Goal: Task Accomplishment & Management: Manage account settings

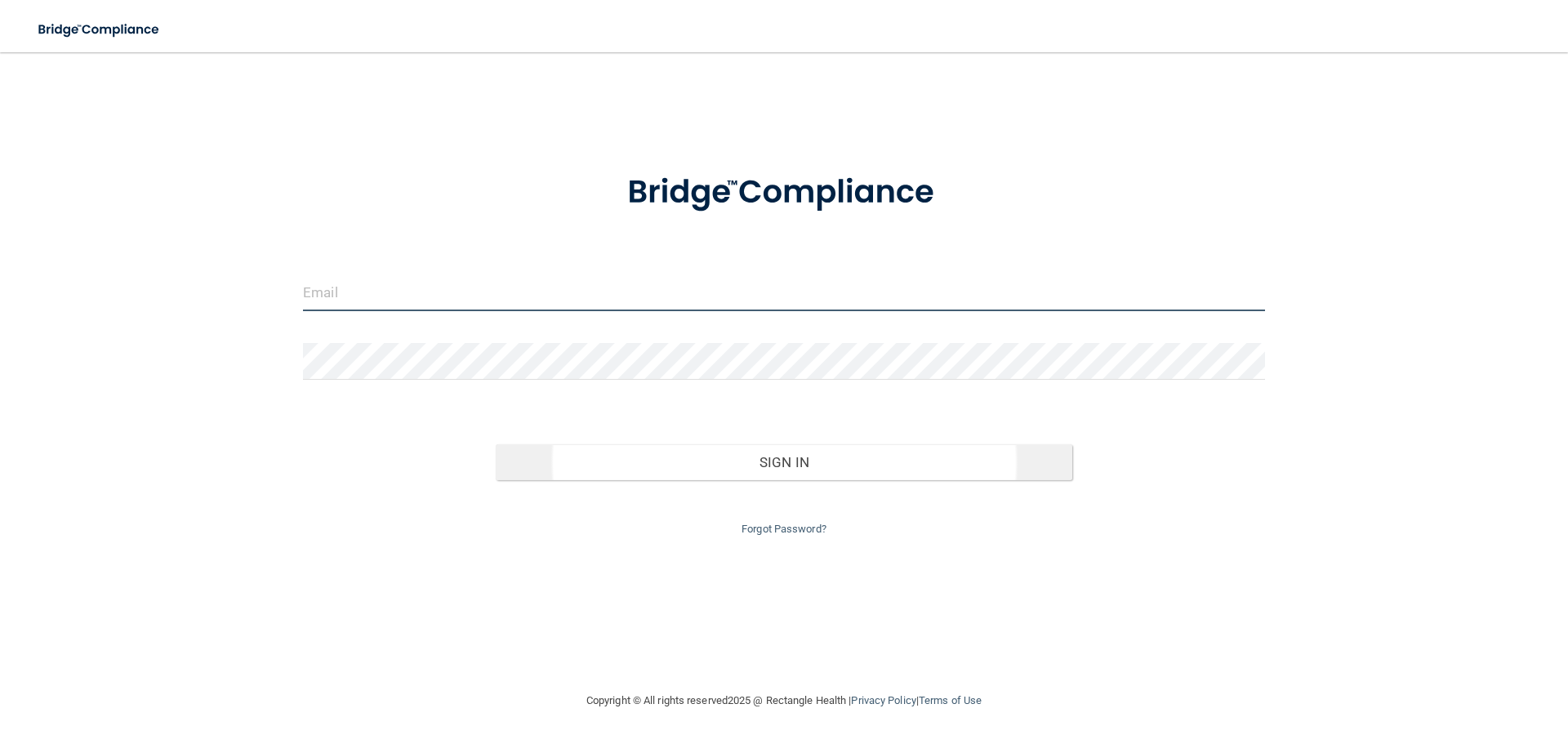
type input "[PERSON_NAME][EMAIL_ADDRESS][DOMAIN_NAME]"
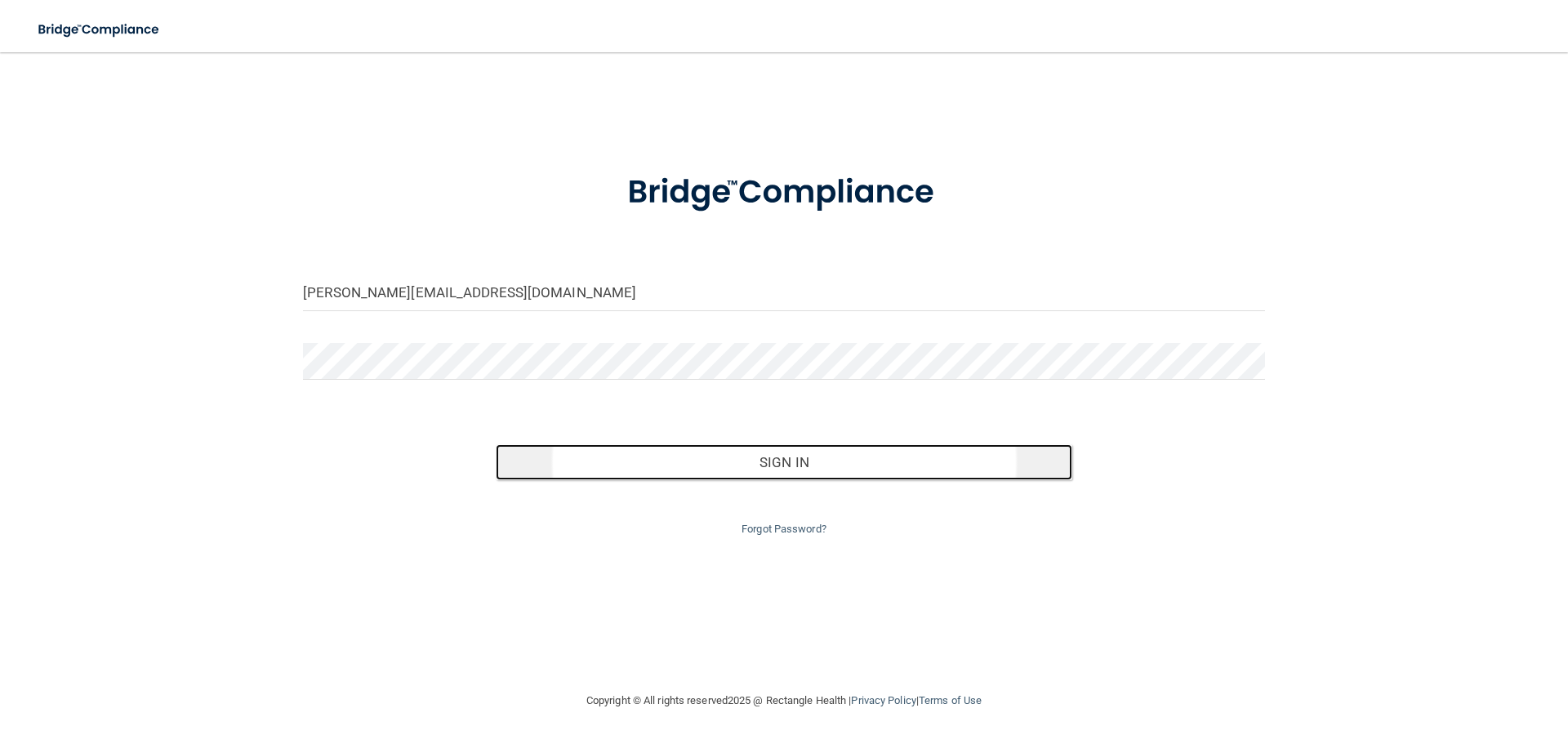
click at [850, 453] on button "Sign In" at bounding box center [784, 462] width 578 height 36
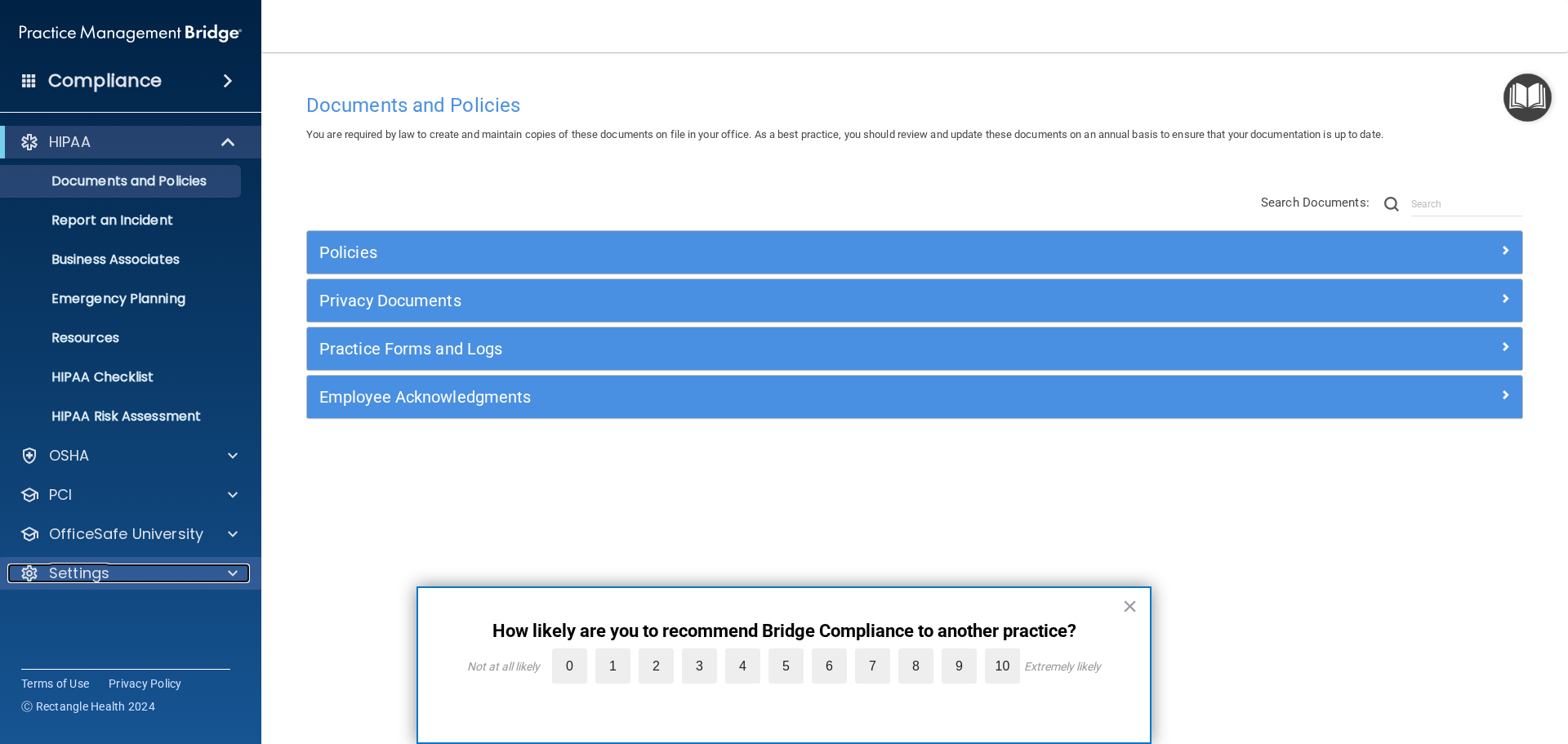
click at [228, 578] on span at bounding box center [233, 572] width 10 height 19
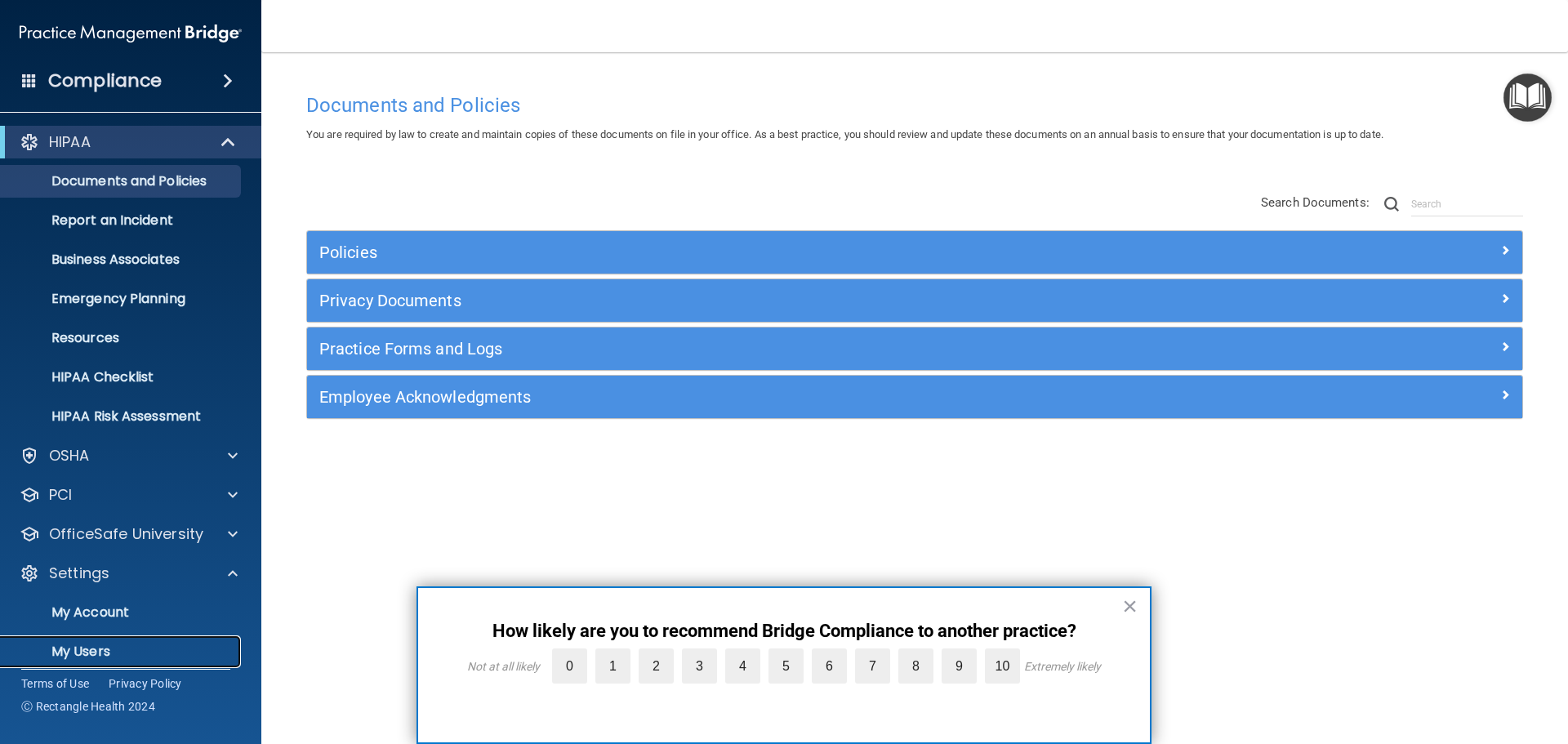
click at [79, 650] on p "My Users" at bounding box center [123, 651] width 223 height 16
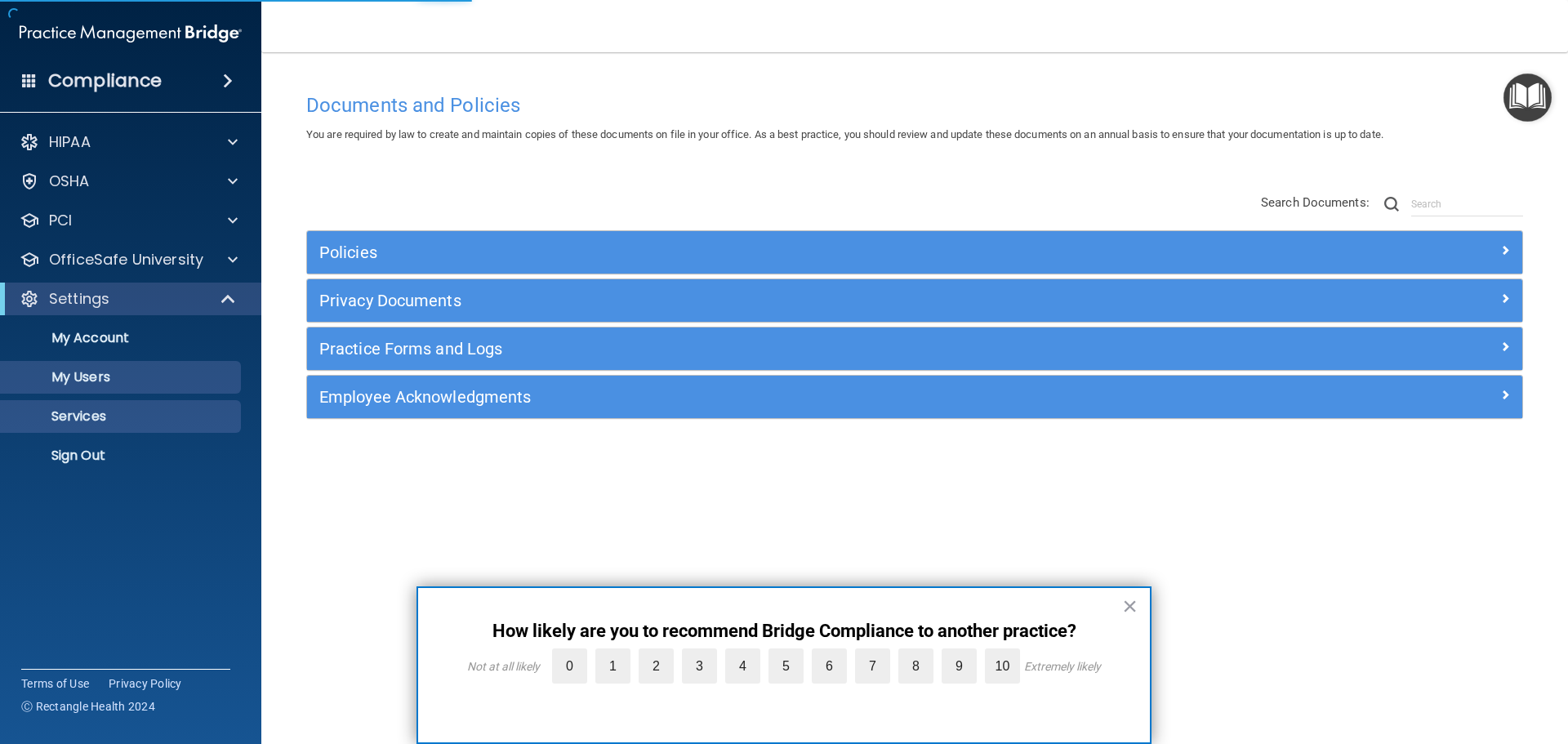
select select "20"
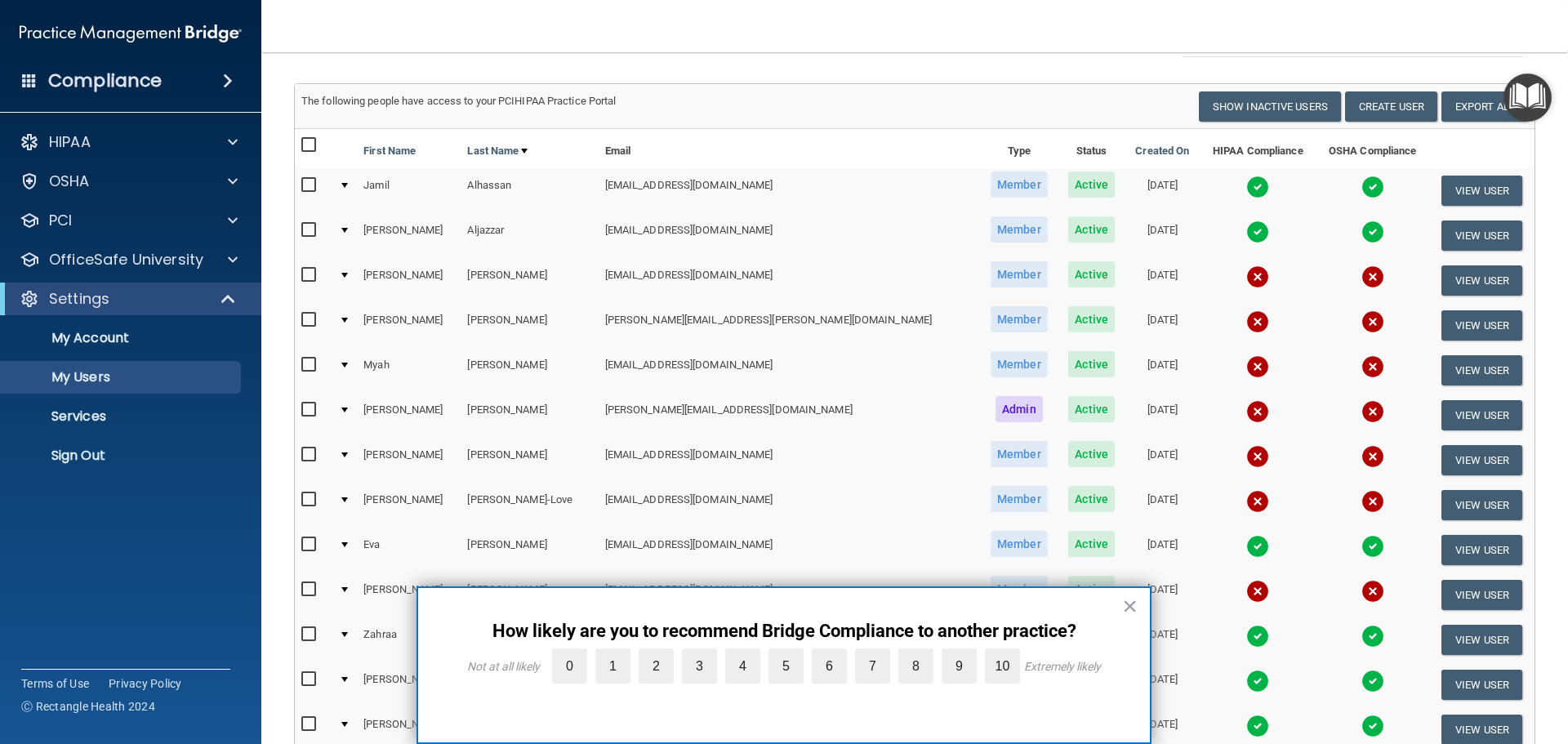
scroll to position [163, 0]
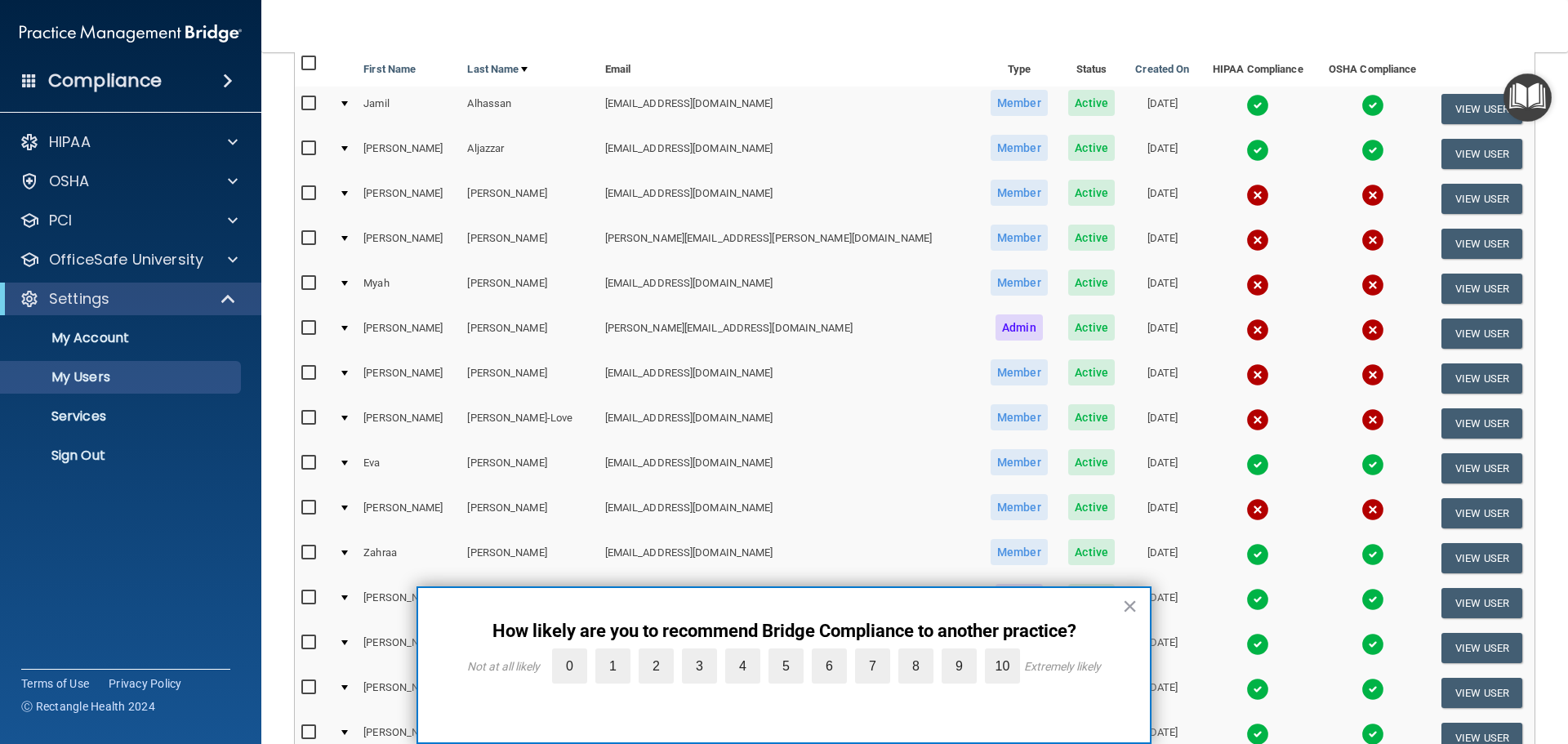
click at [633, 197] on td "[EMAIL_ADDRESS][DOMAIN_NAME]" at bounding box center [789, 199] width 381 height 45
click at [348, 192] on div at bounding box center [345, 194] width 7 height 5
click at [1128, 606] on button "×" at bounding box center [1130, 605] width 15 height 26
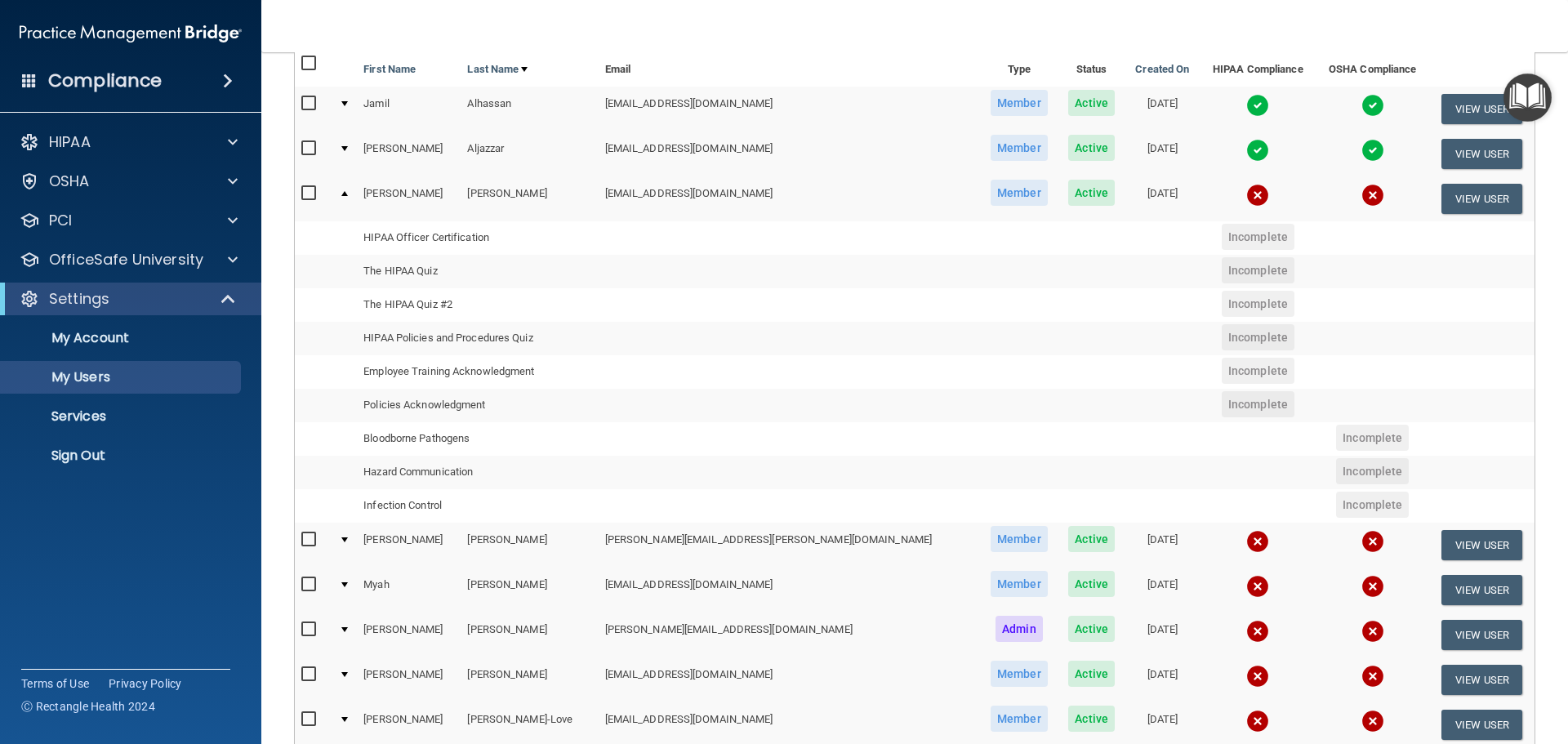
click at [305, 194] on input "checkbox" at bounding box center [310, 193] width 19 height 13
checkbox input "true"
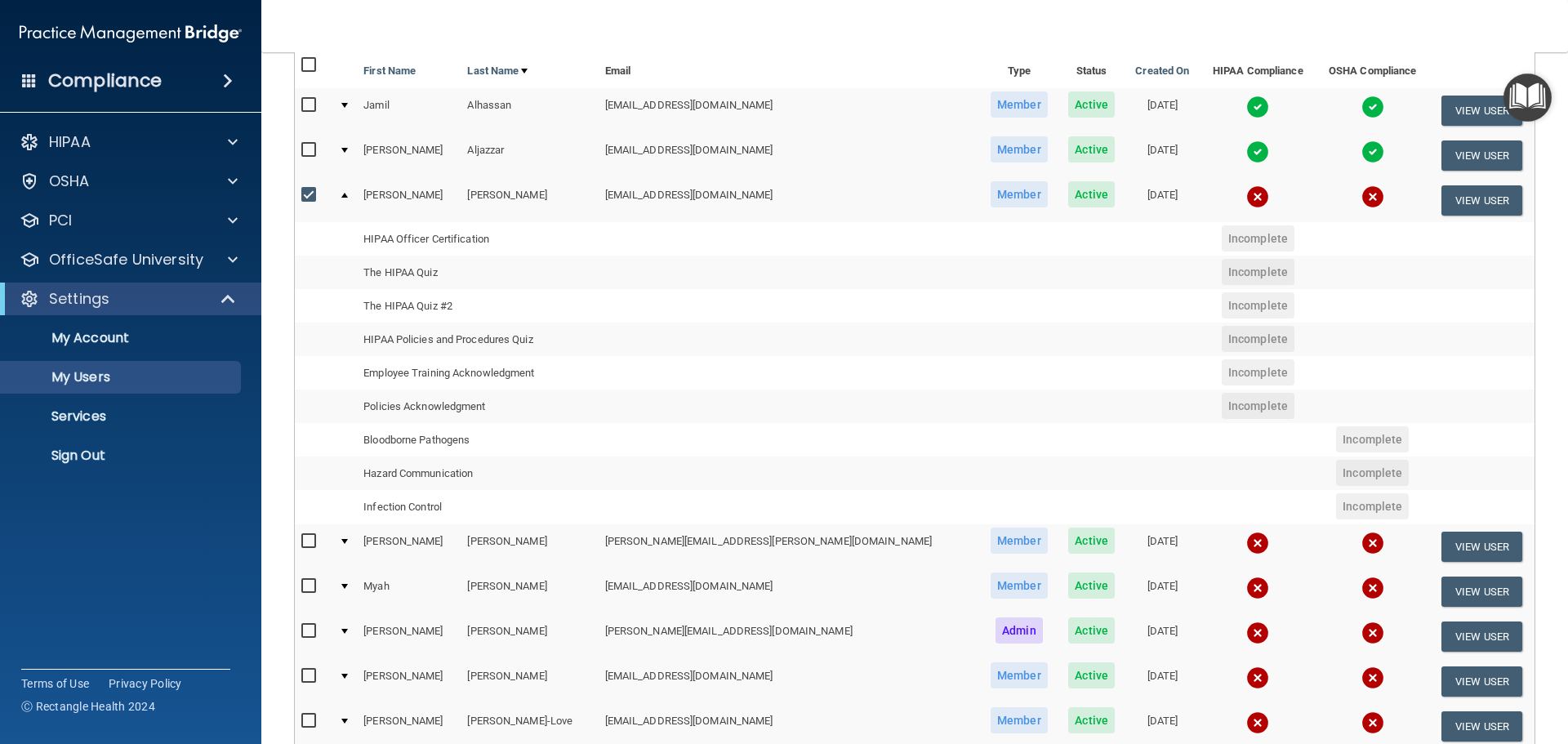
scroll to position [165, 0]
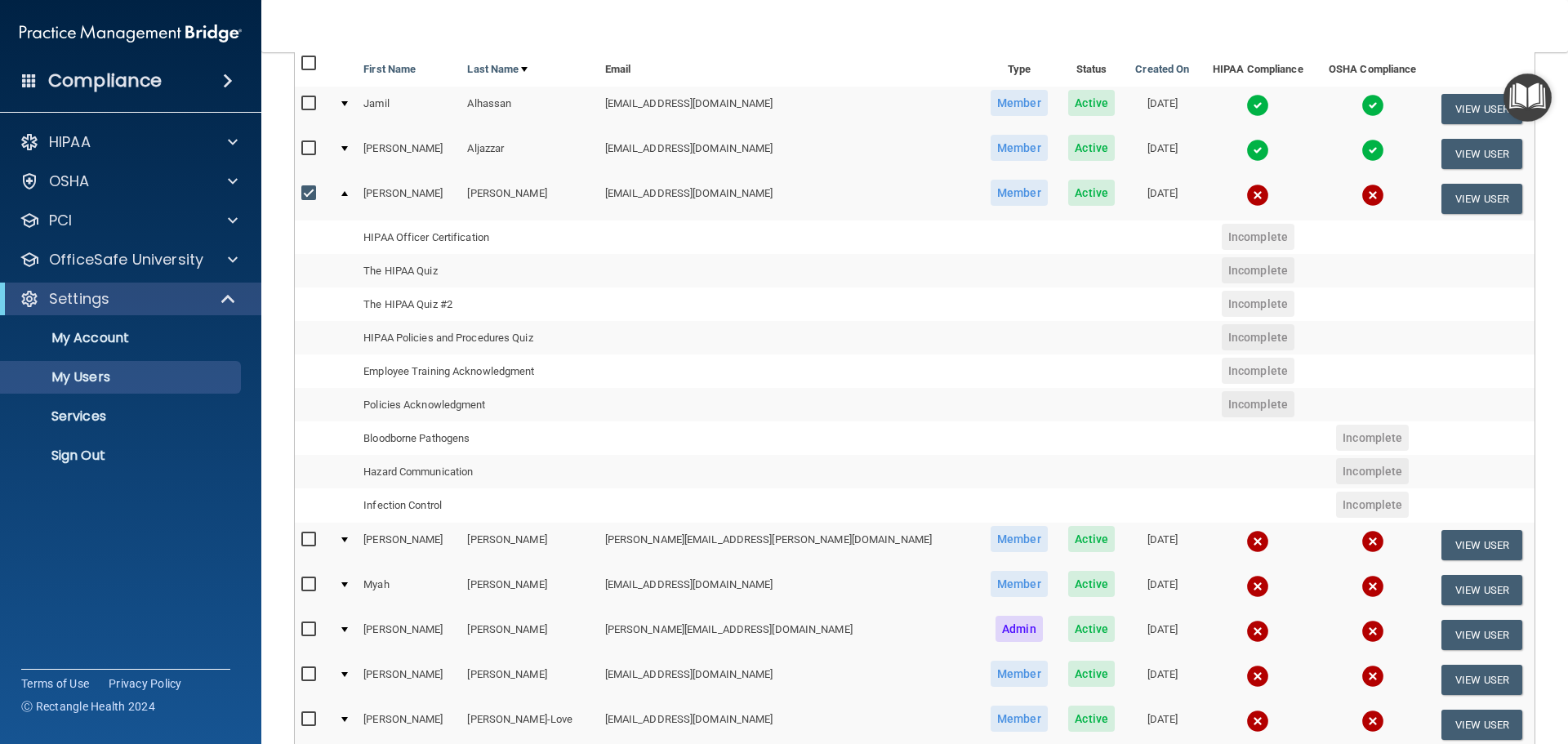
click at [1068, 196] on span "Active" at bounding box center [1091, 192] width 47 height 26
click at [1470, 196] on button "View User" at bounding box center [1482, 199] width 81 height 30
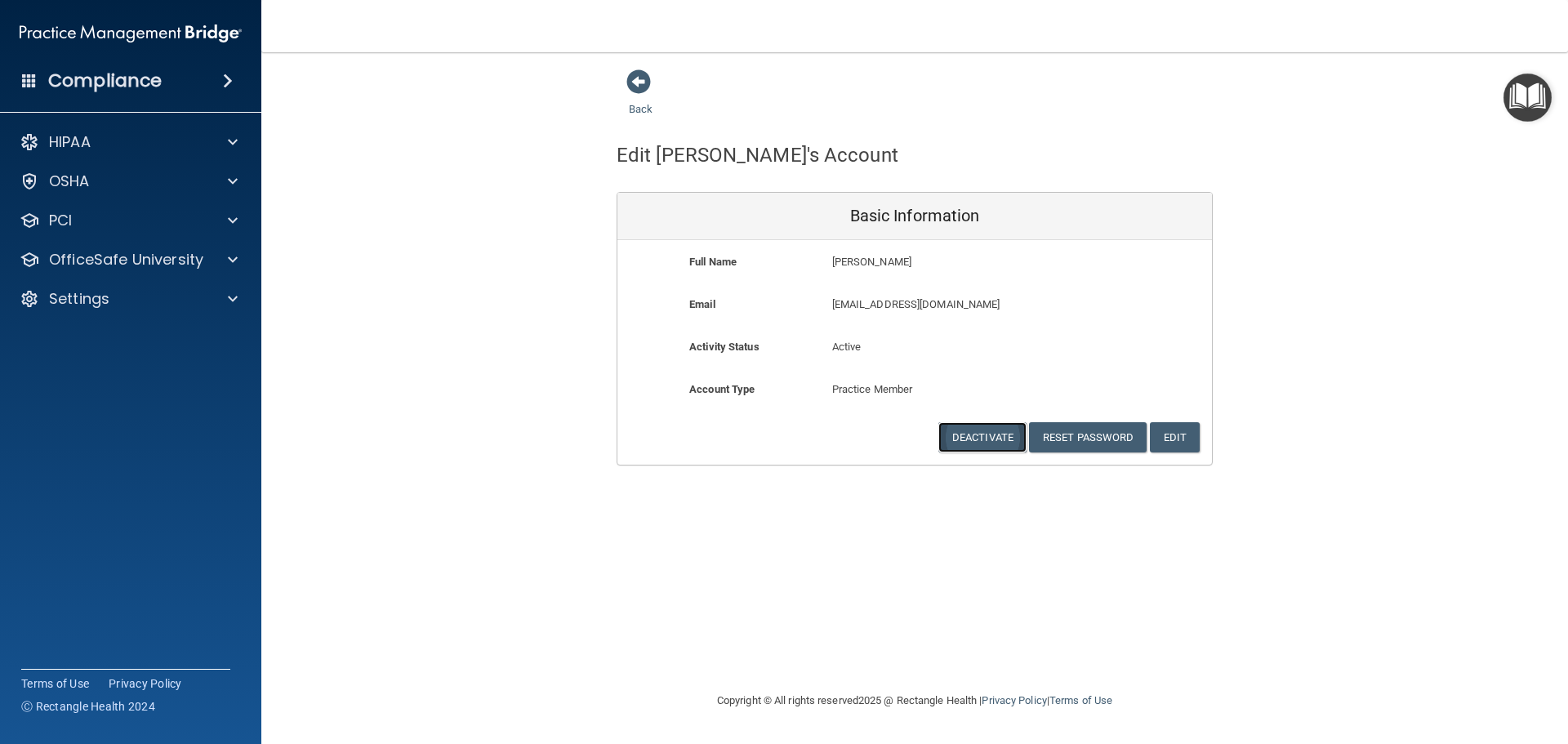
click at [974, 440] on button "Deactivate" at bounding box center [982, 437] width 88 height 30
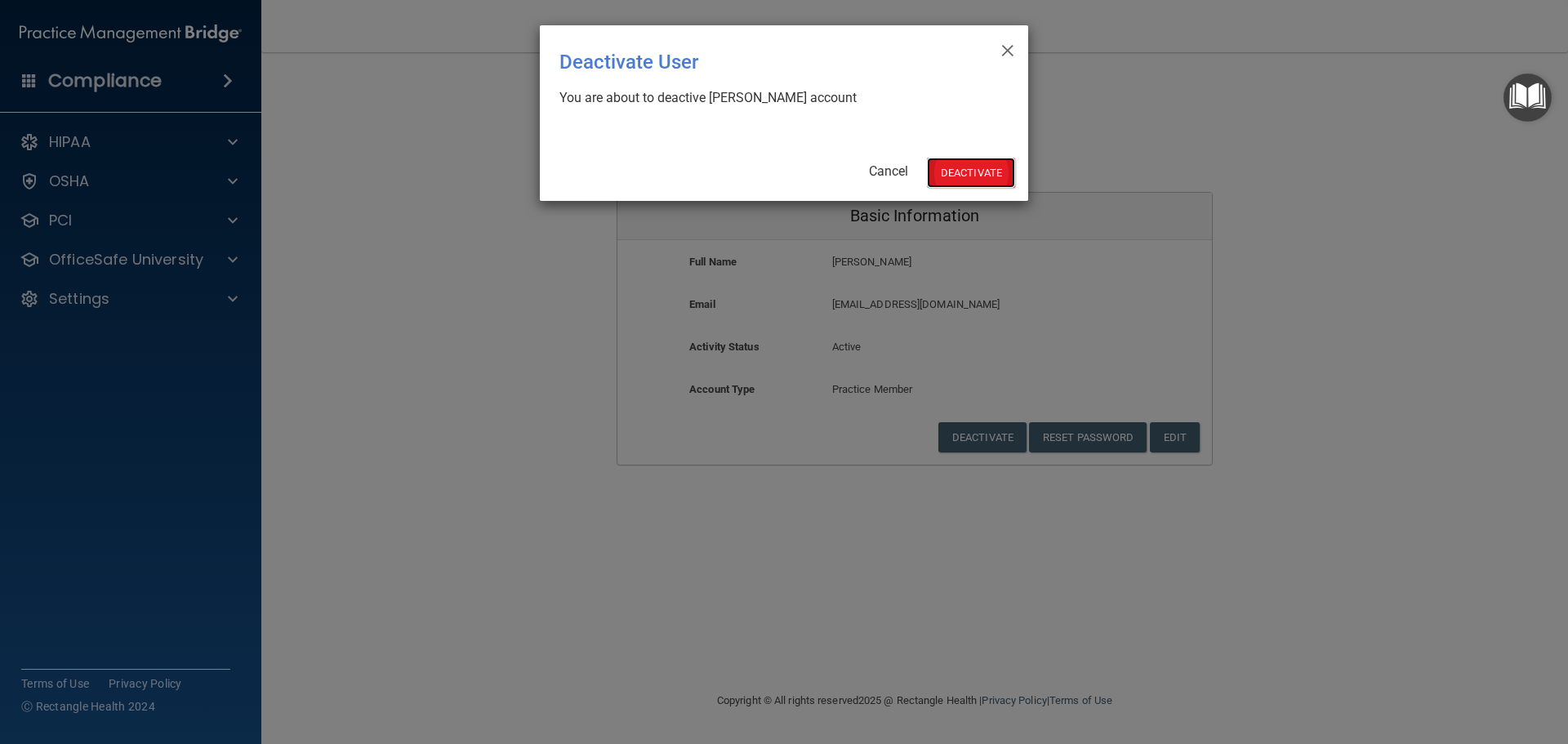
click at [973, 175] on button "Deactivate" at bounding box center [971, 172] width 88 height 30
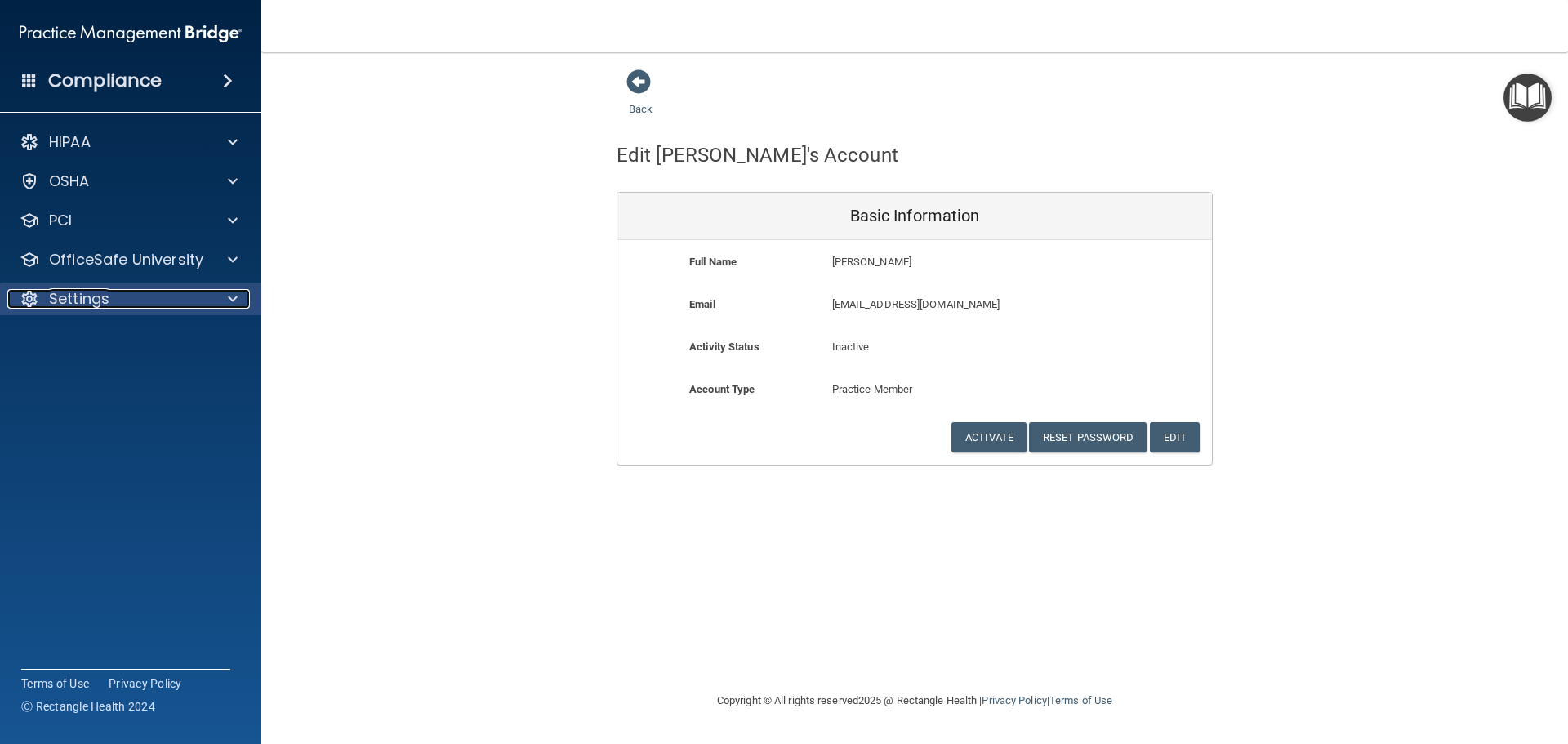
click at [31, 300] on div at bounding box center [29, 298] width 19 height 19
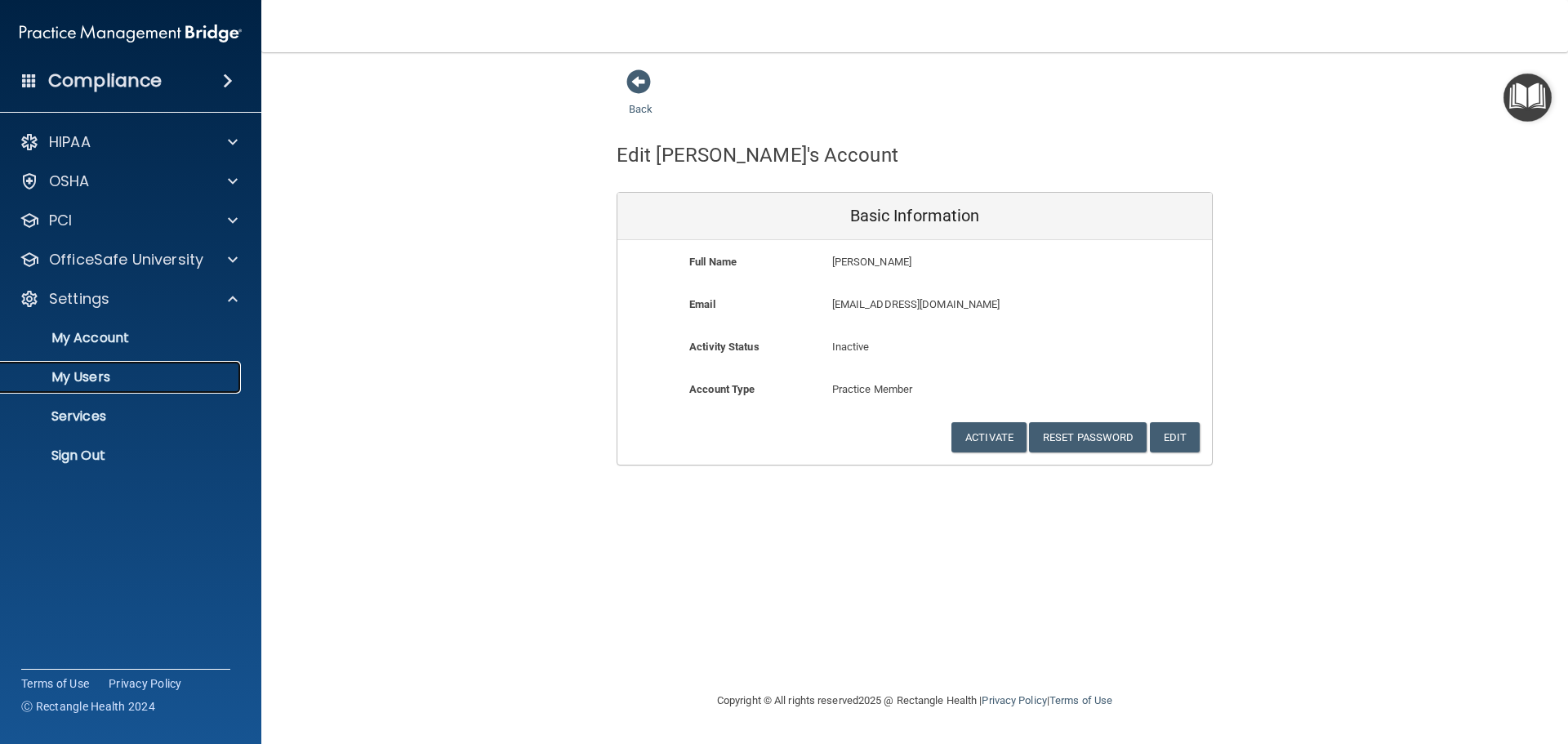
click at [89, 376] on p "My Users" at bounding box center [123, 376] width 223 height 16
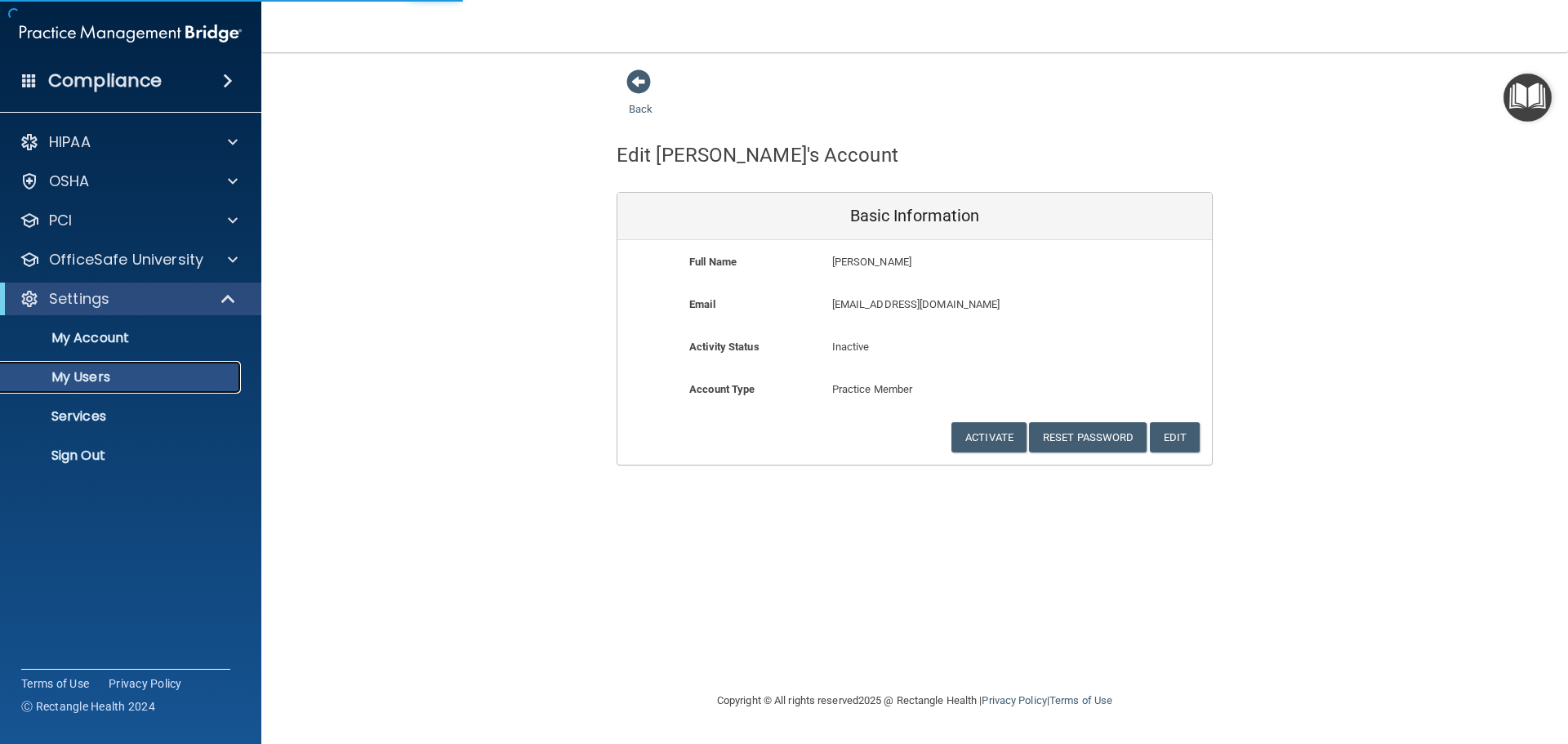
select select "20"
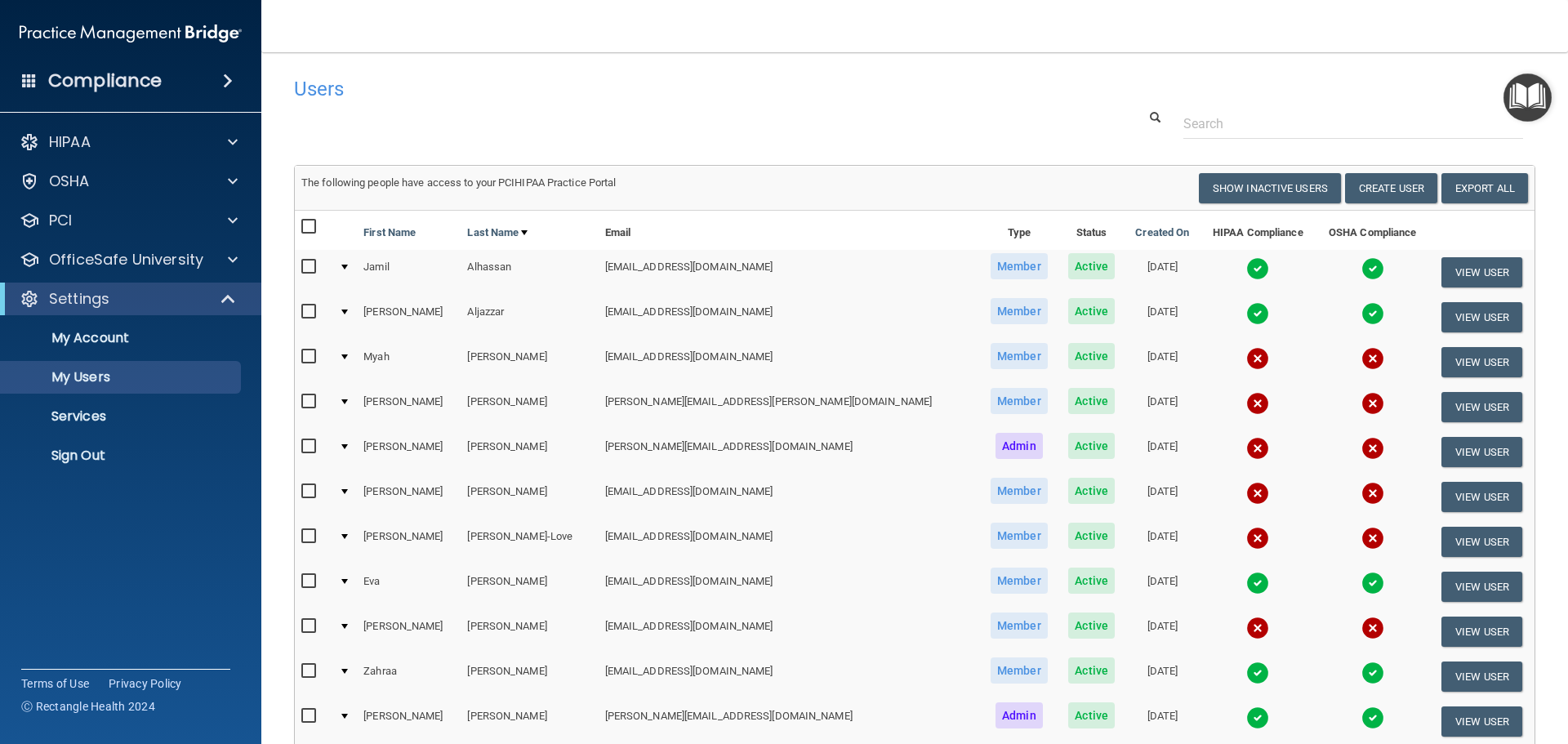
click at [348, 401] on div at bounding box center [345, 402] width 7 height 5
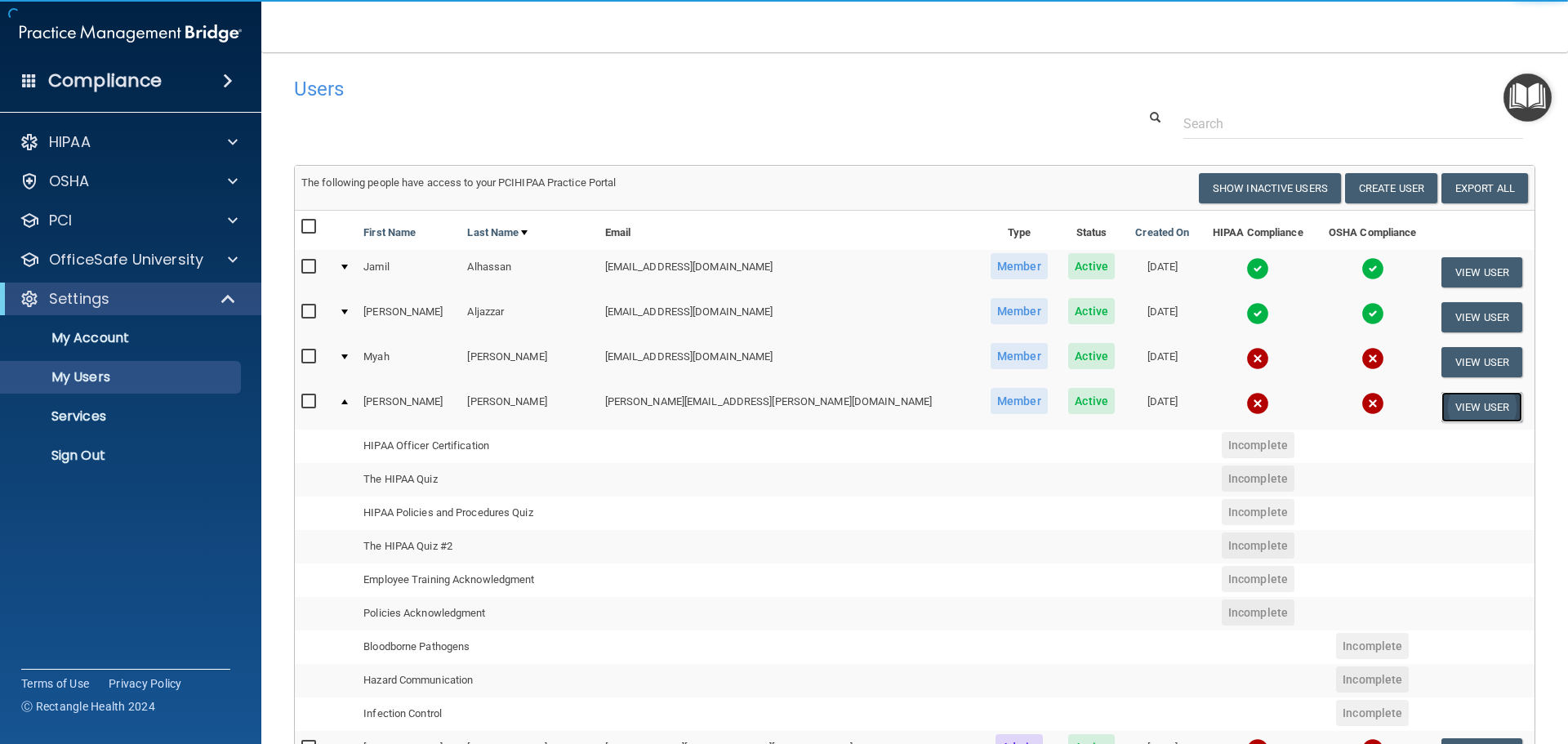
click at [1445, 405] on button "View User" at bounding box center [1482, 407] width 81 height 30
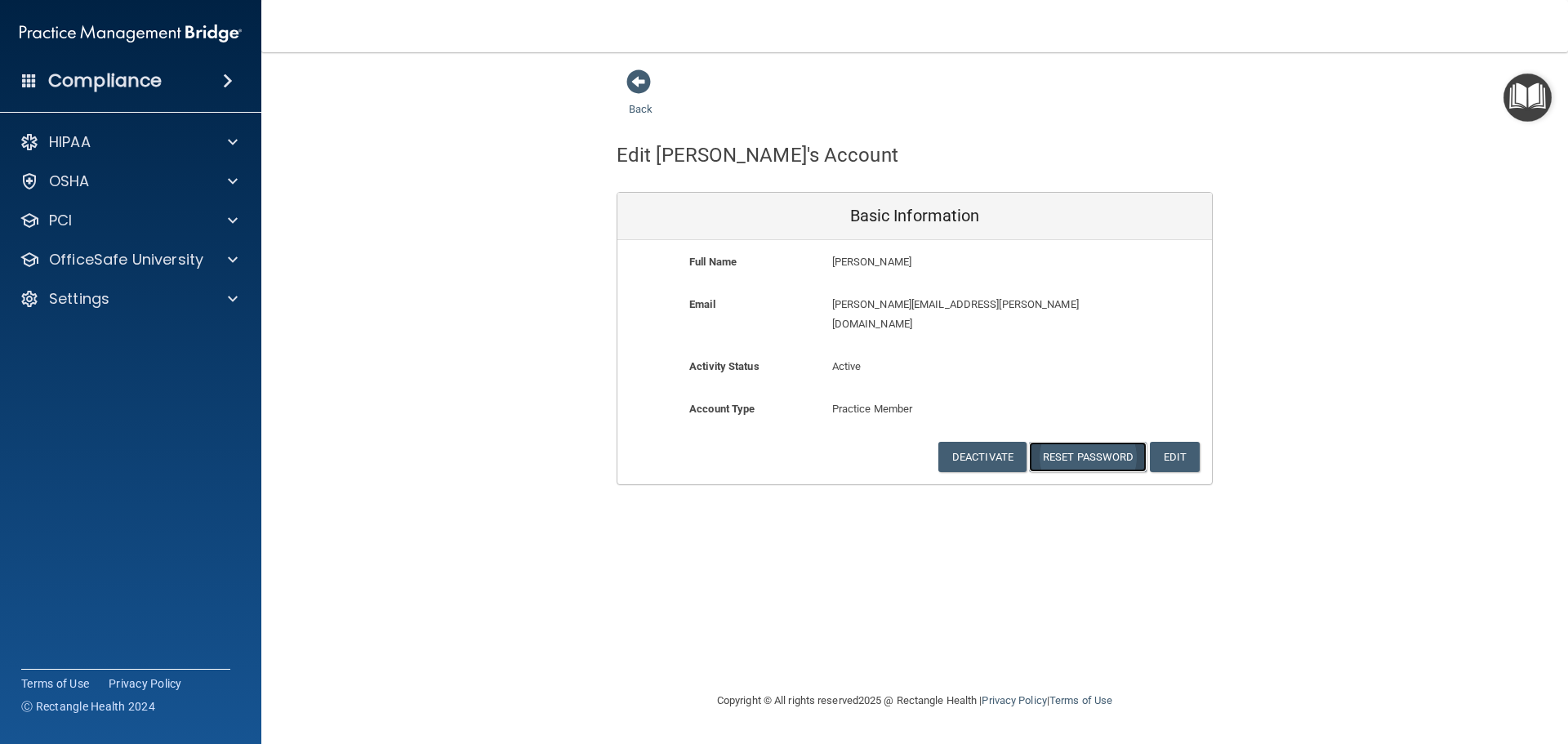
click at [1077, 441] on button "Reset Password" at bounding box center [1088, 457] width 118 height 30
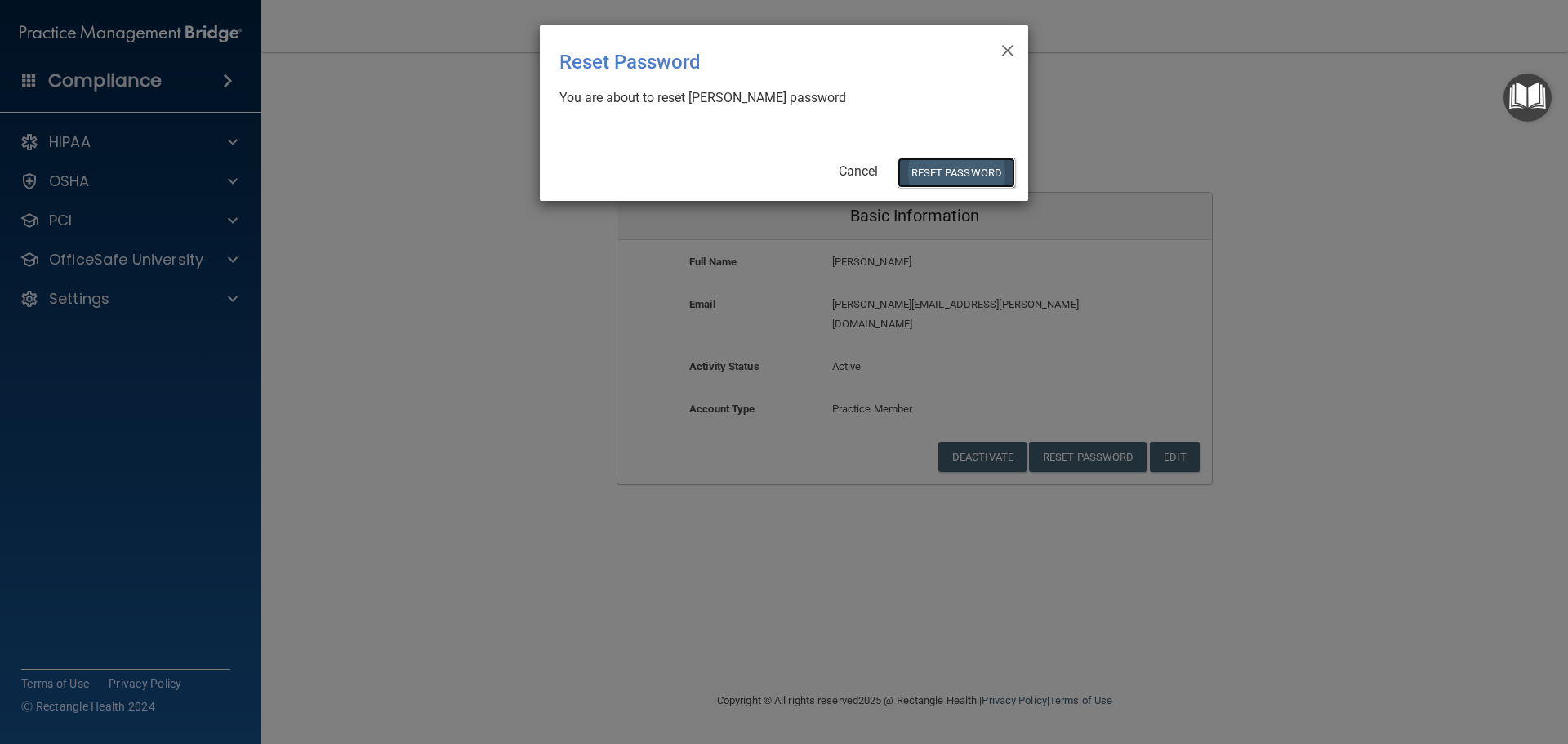
click at [973, 174] on button "Reset Password" at bounding box center [956, 172] width 118 height 30
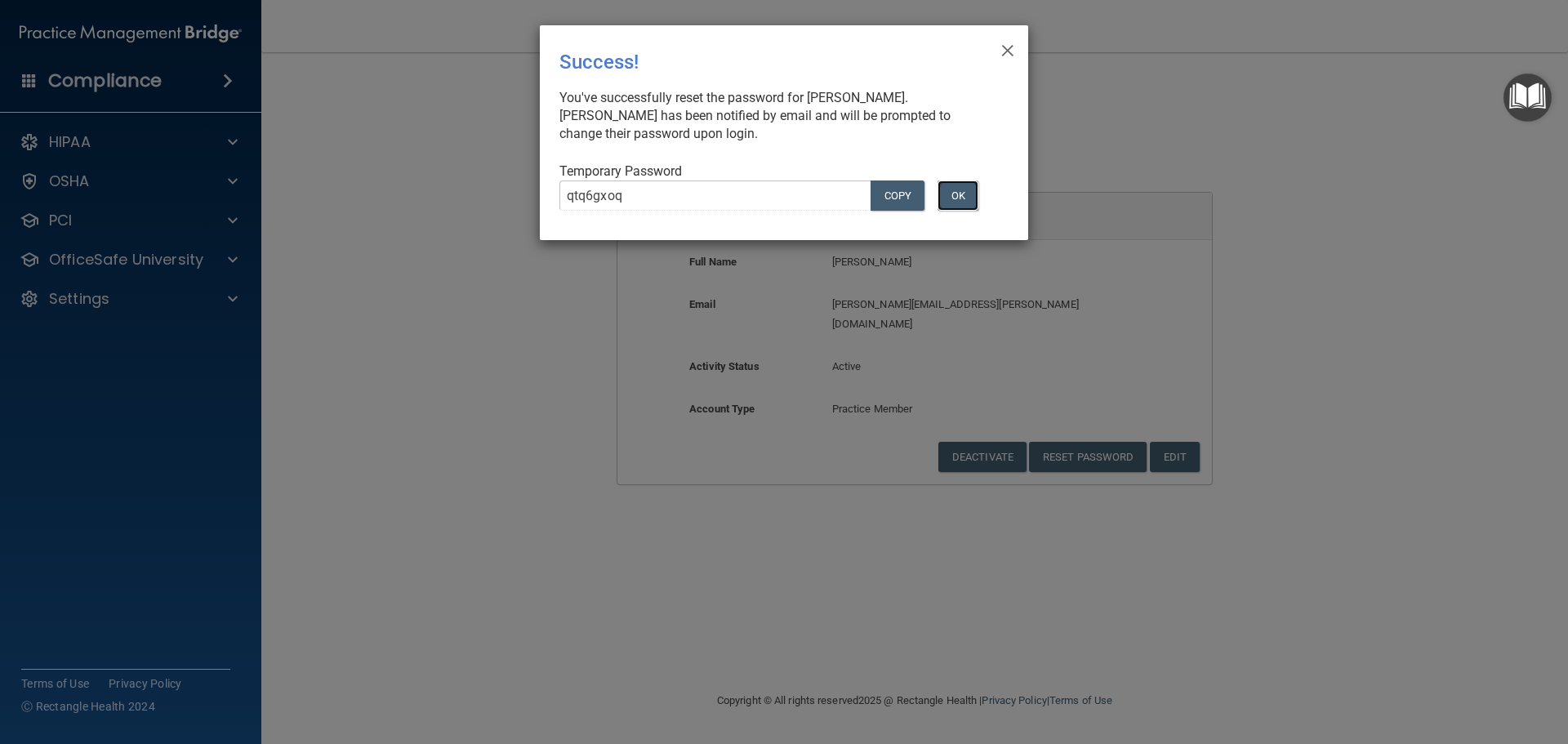
click at [955, 193] on button "OK" at bounding box center [957, 195] width 41 height 30
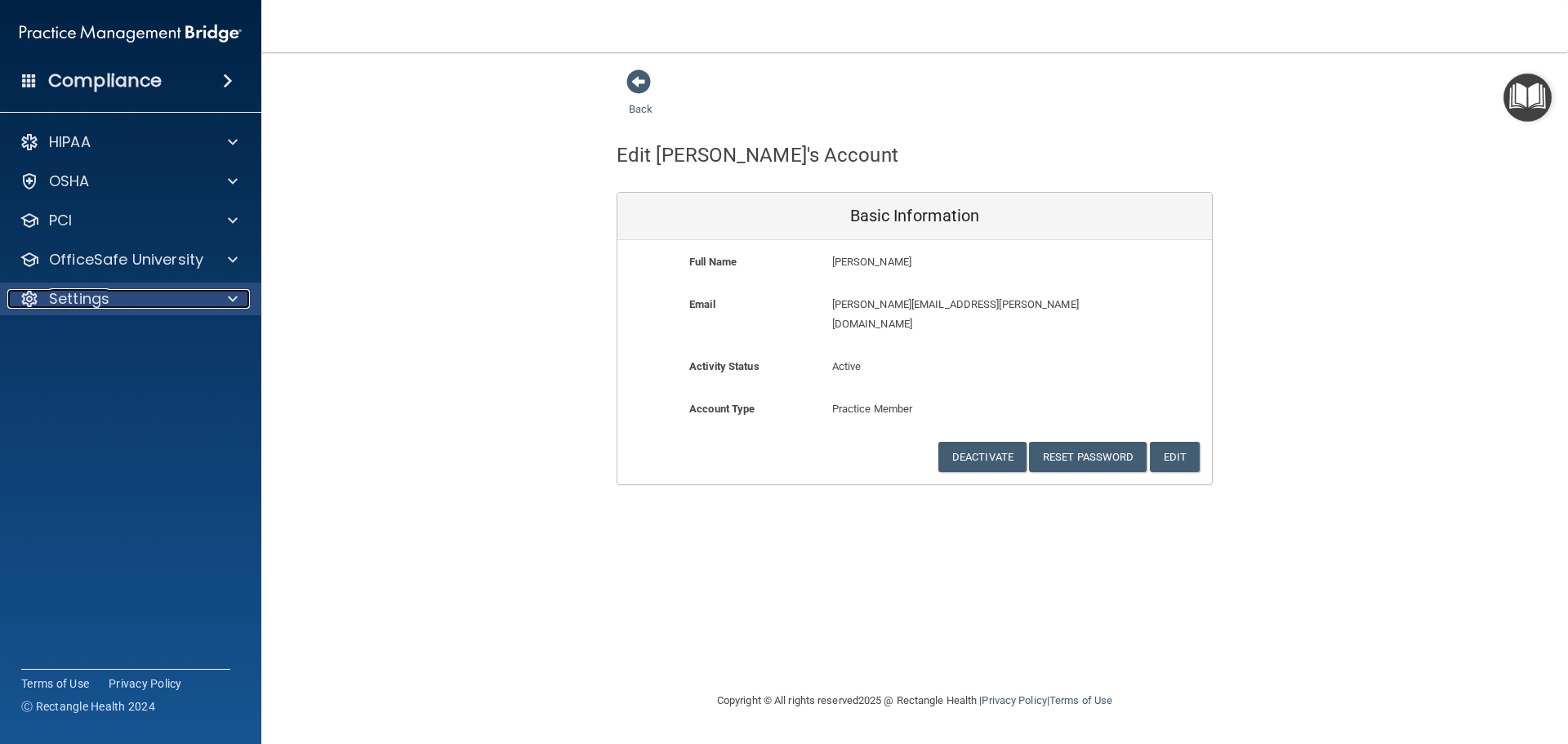
click at [81, 303] on p "Settings" at bounding box center [79, 298] width 60 height 19
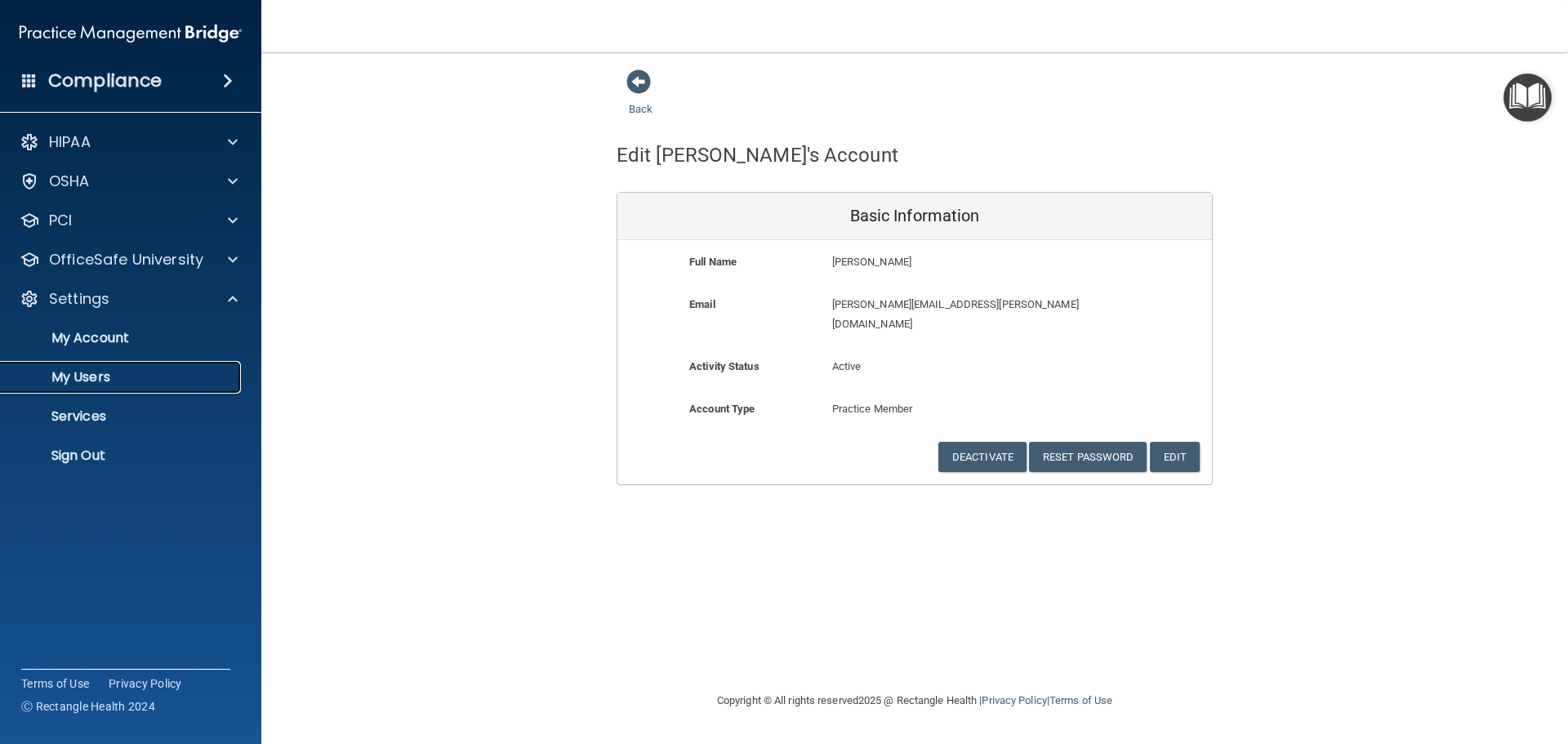
click at [91, 372] on p "My Users" at bounding box center [123, 376] width 223 height 16
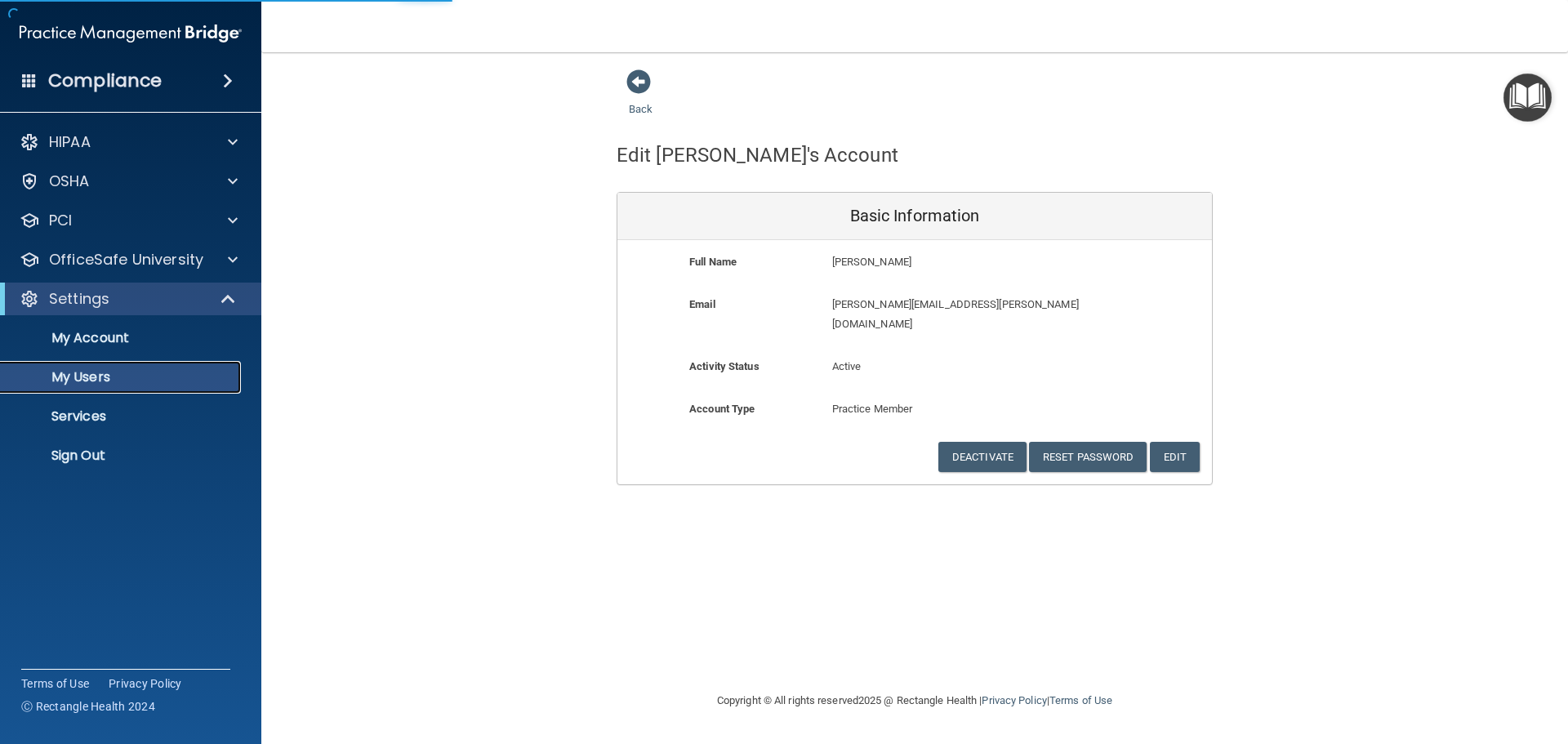
select select "20"
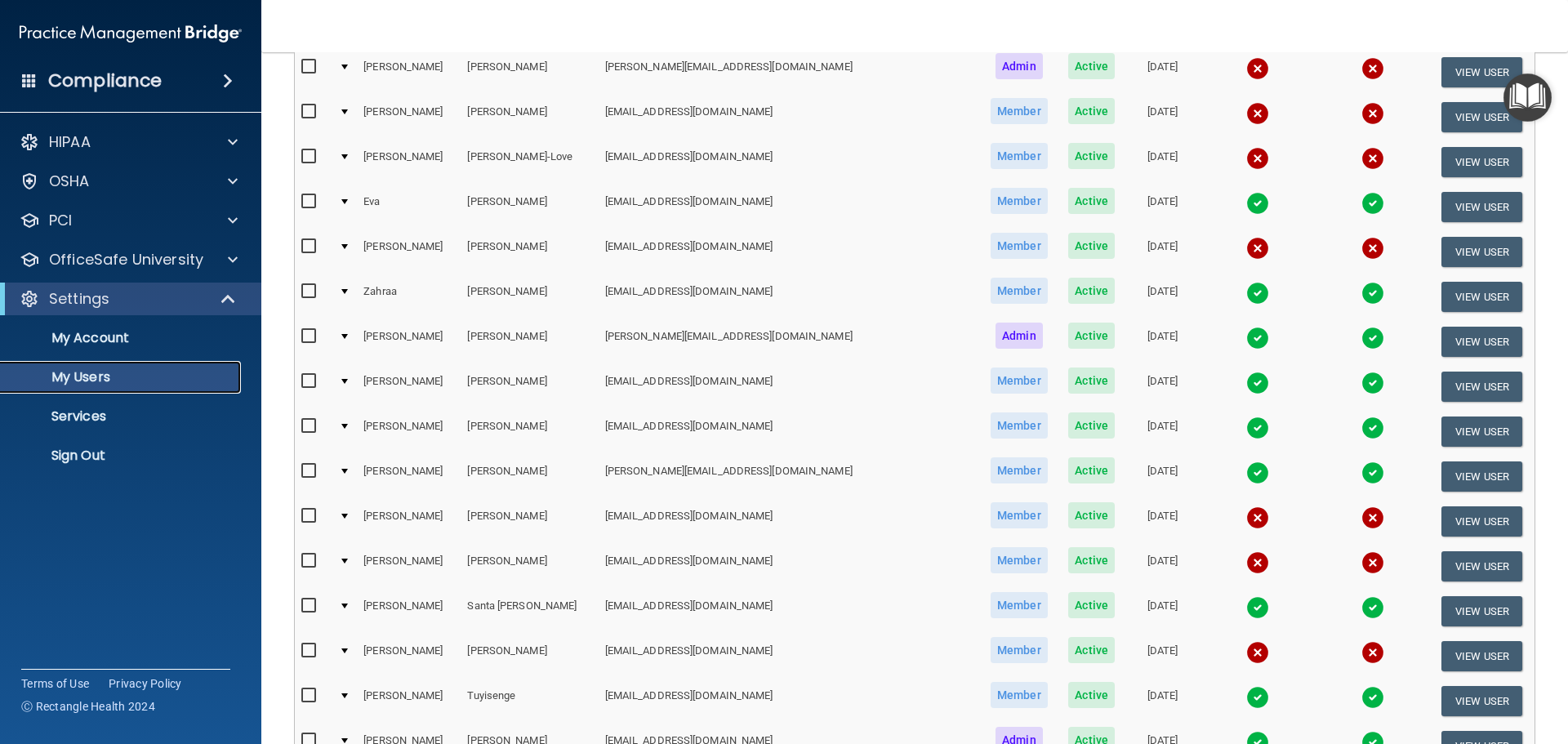
scroll to position [408, 0]
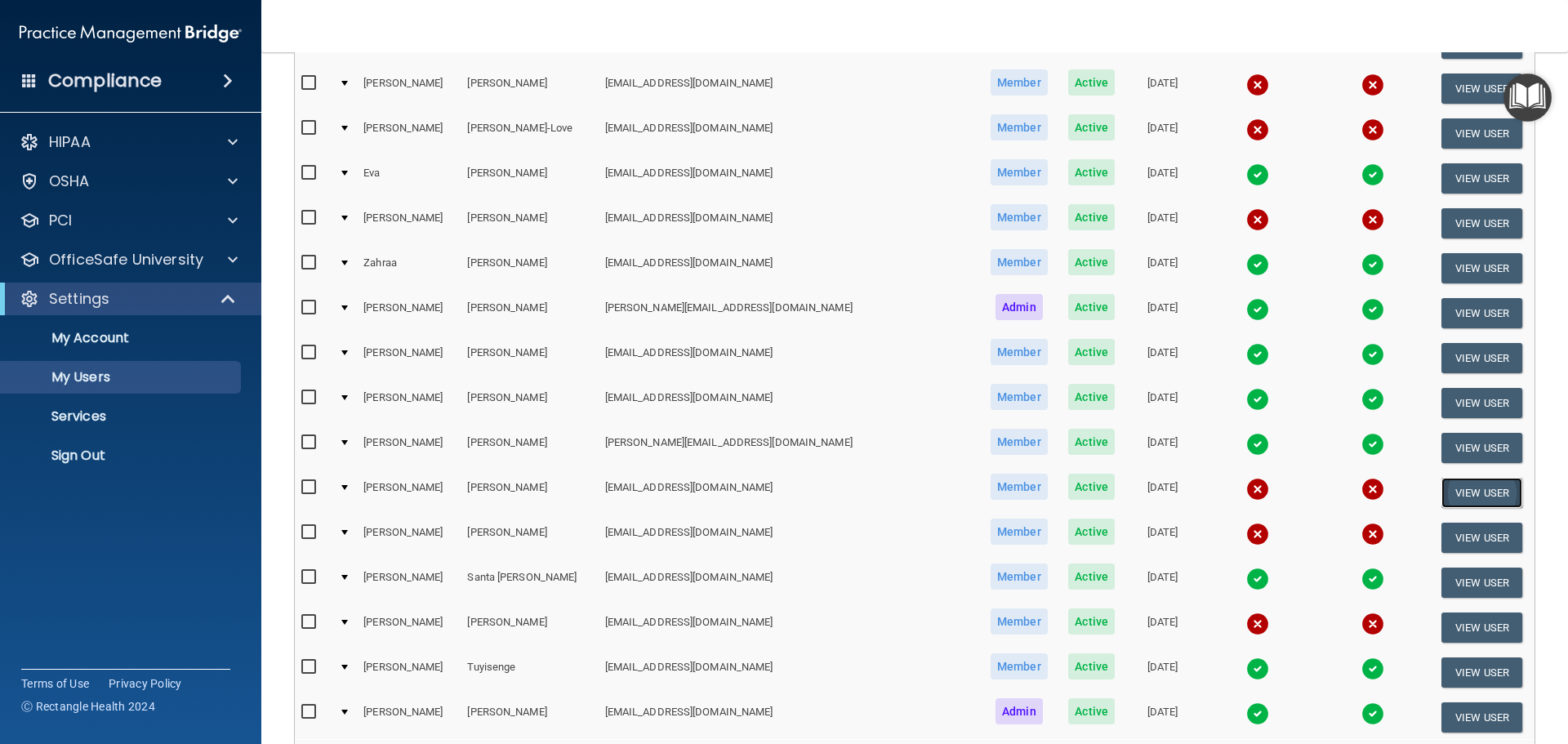
click at [1465, 497] on button "View User" at bounding box center [1482, 493] width 81 height 30
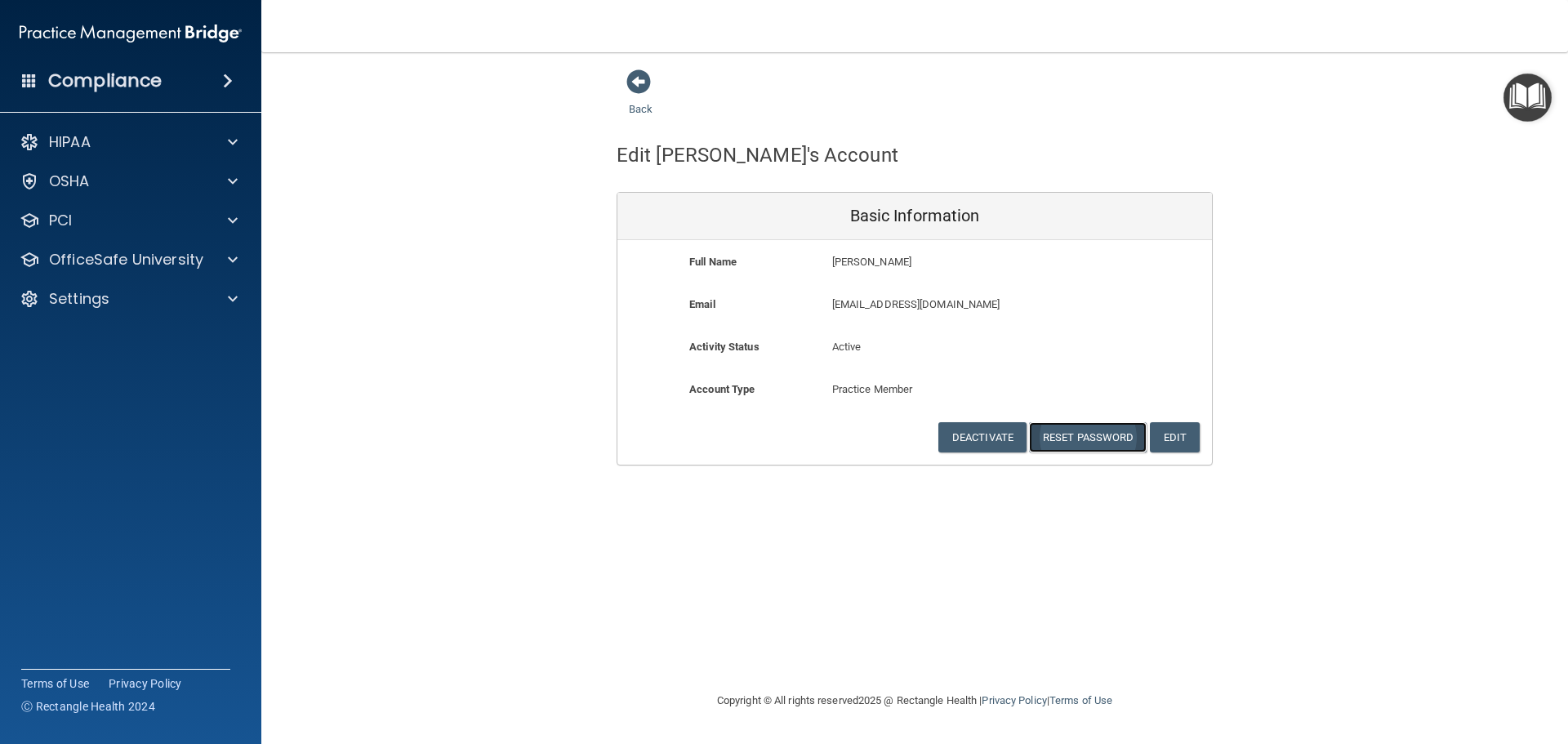
click at [1096, 439] on button "Reset Password" at bounding box center [1088, 437] width 118 height 30
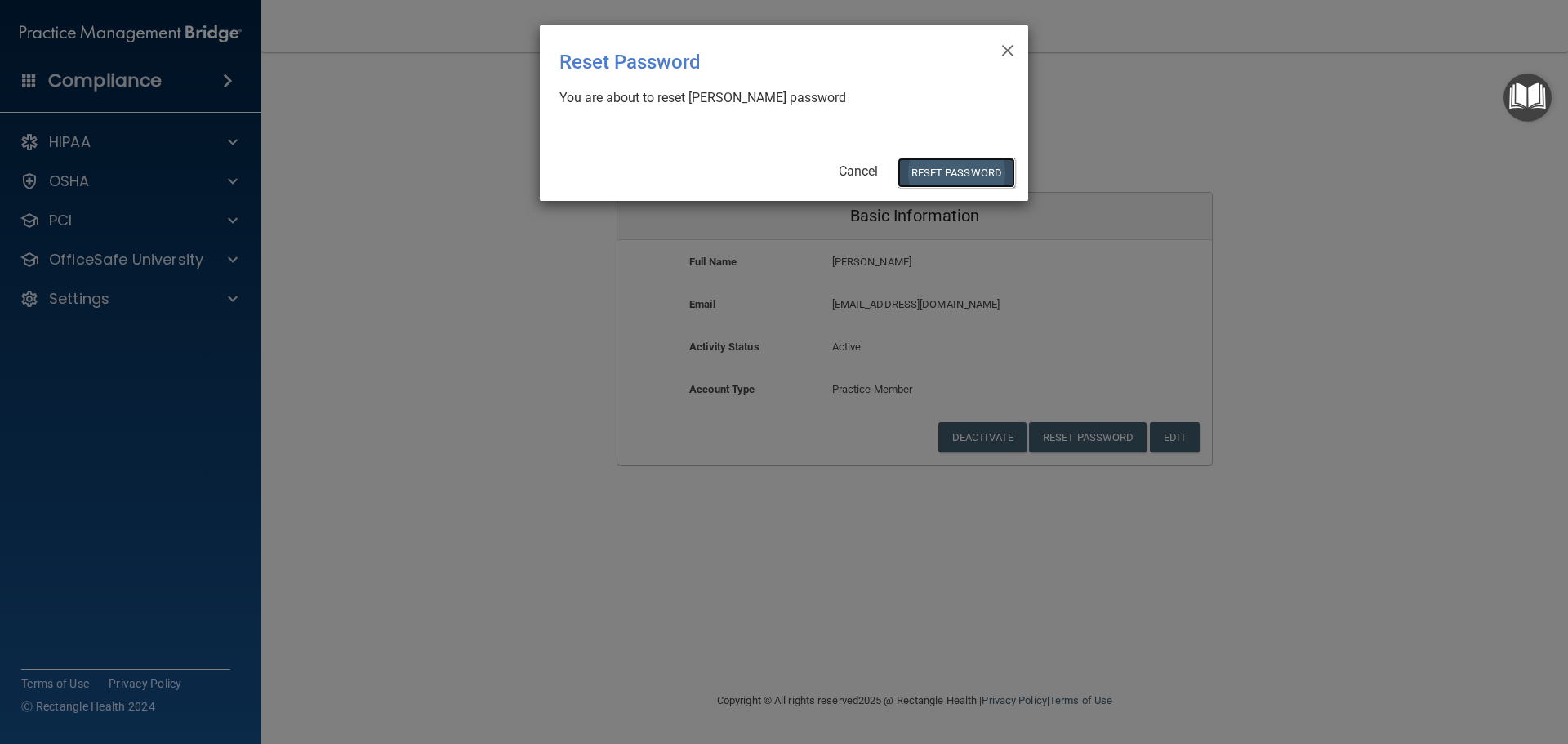
click at [948, 177] on button "Reset Password" at bounding box center [956, 172] width 118 height 30
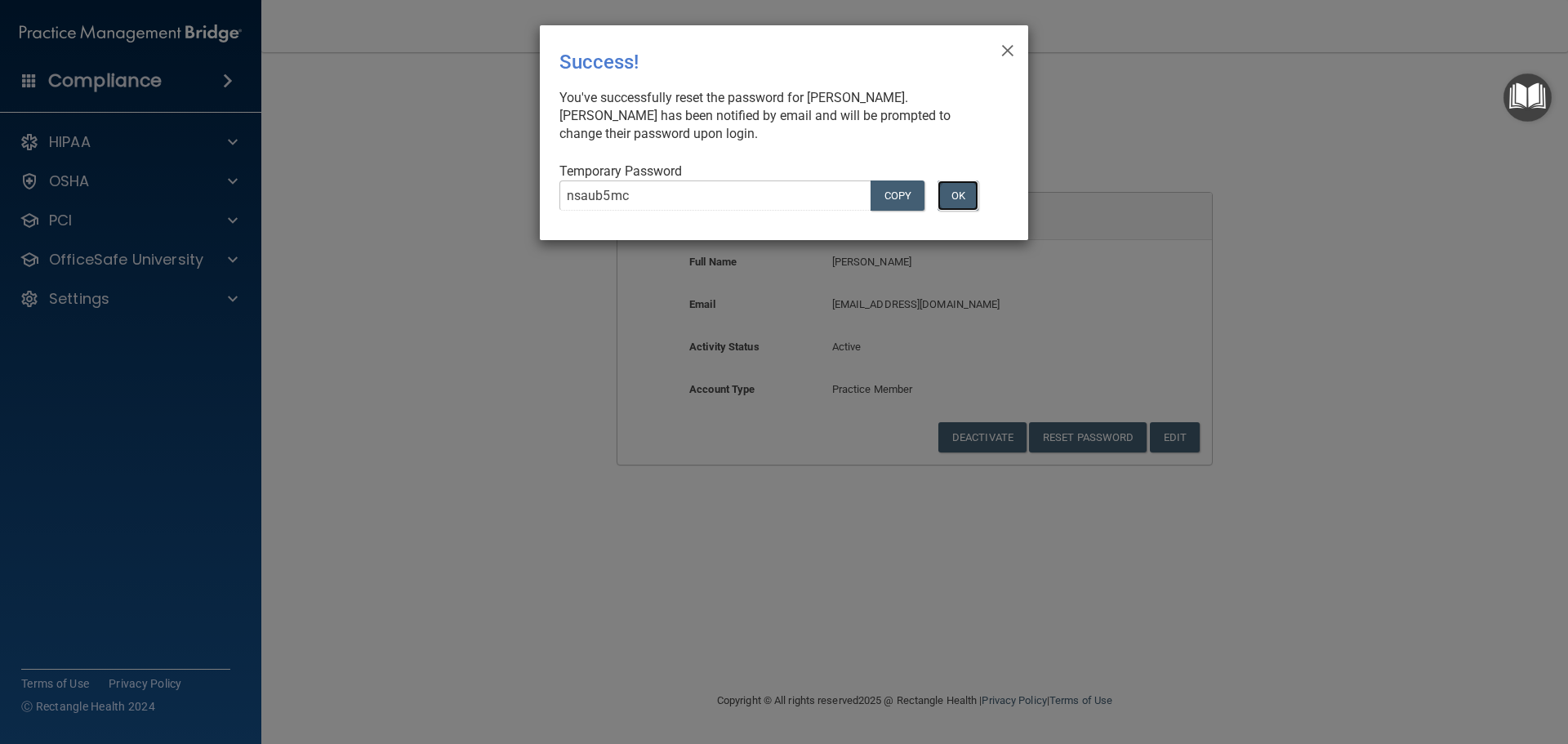
click at [958, 197] on button "OK" at bounding box center [957, 195] width 41 height 30
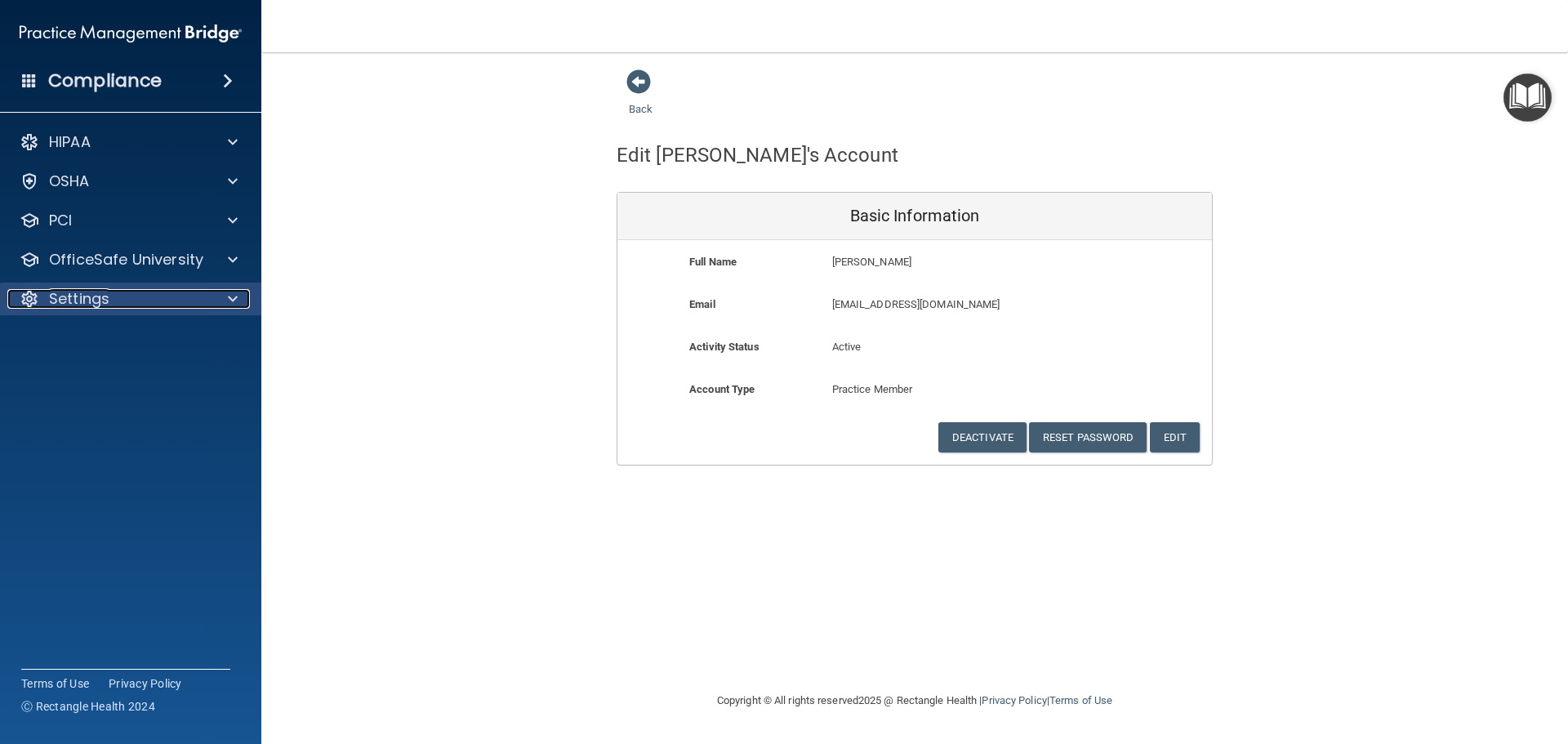
click at [59, 293] on p "Settings" at bounding box center [79, 298] width 60 height 19
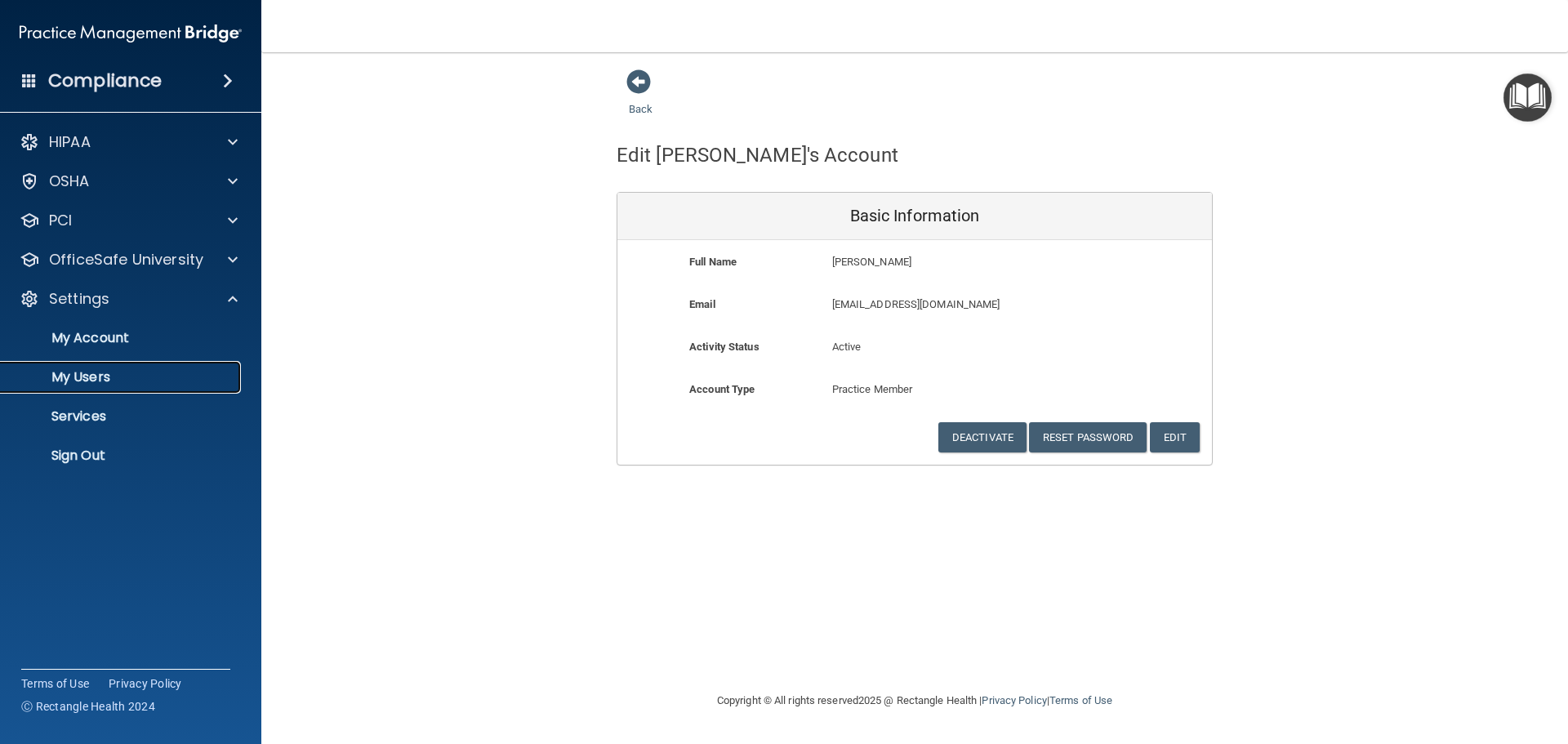
click at [85, 380] on p "My Users" at bounding box center [123, 376] width 223 height 16
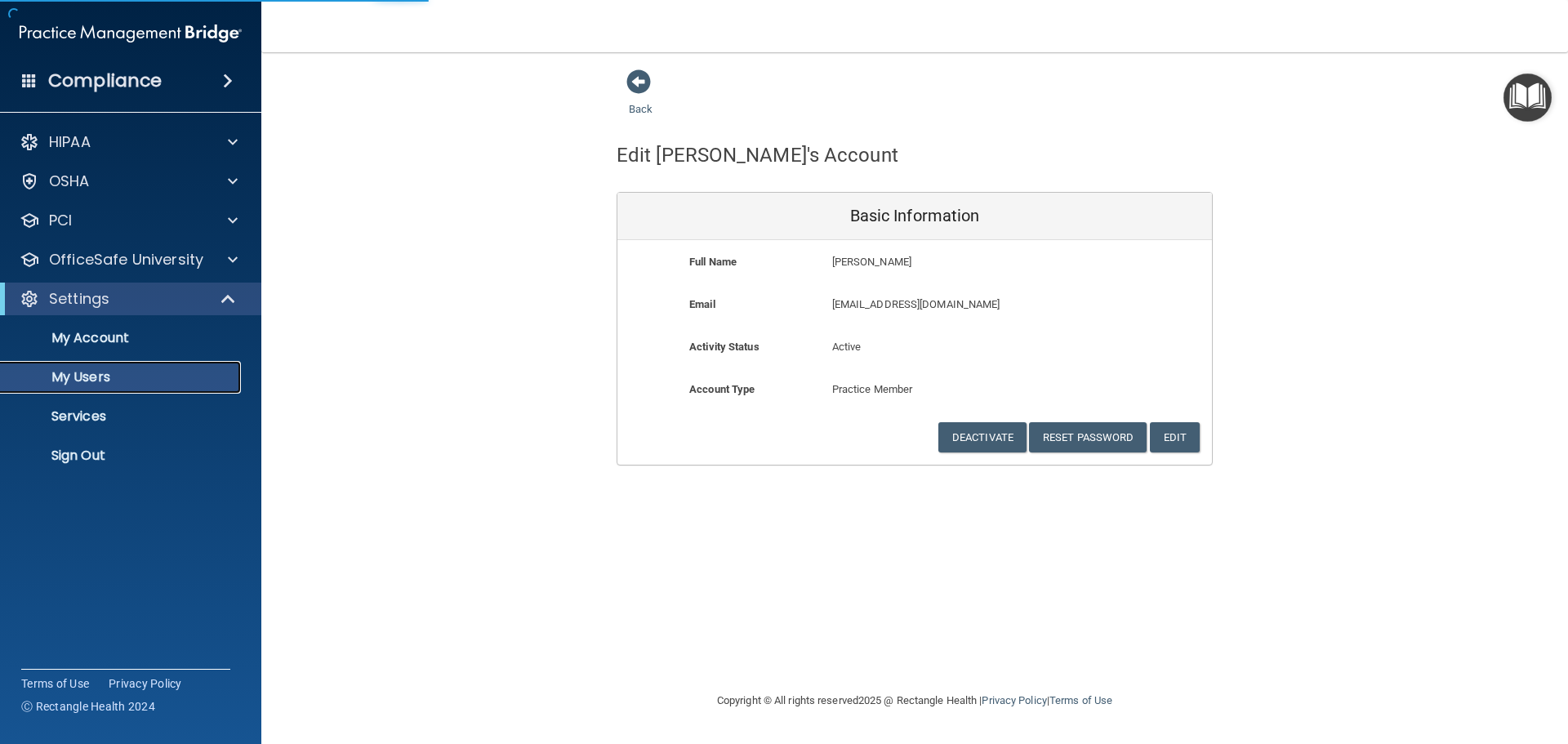
select select "20"
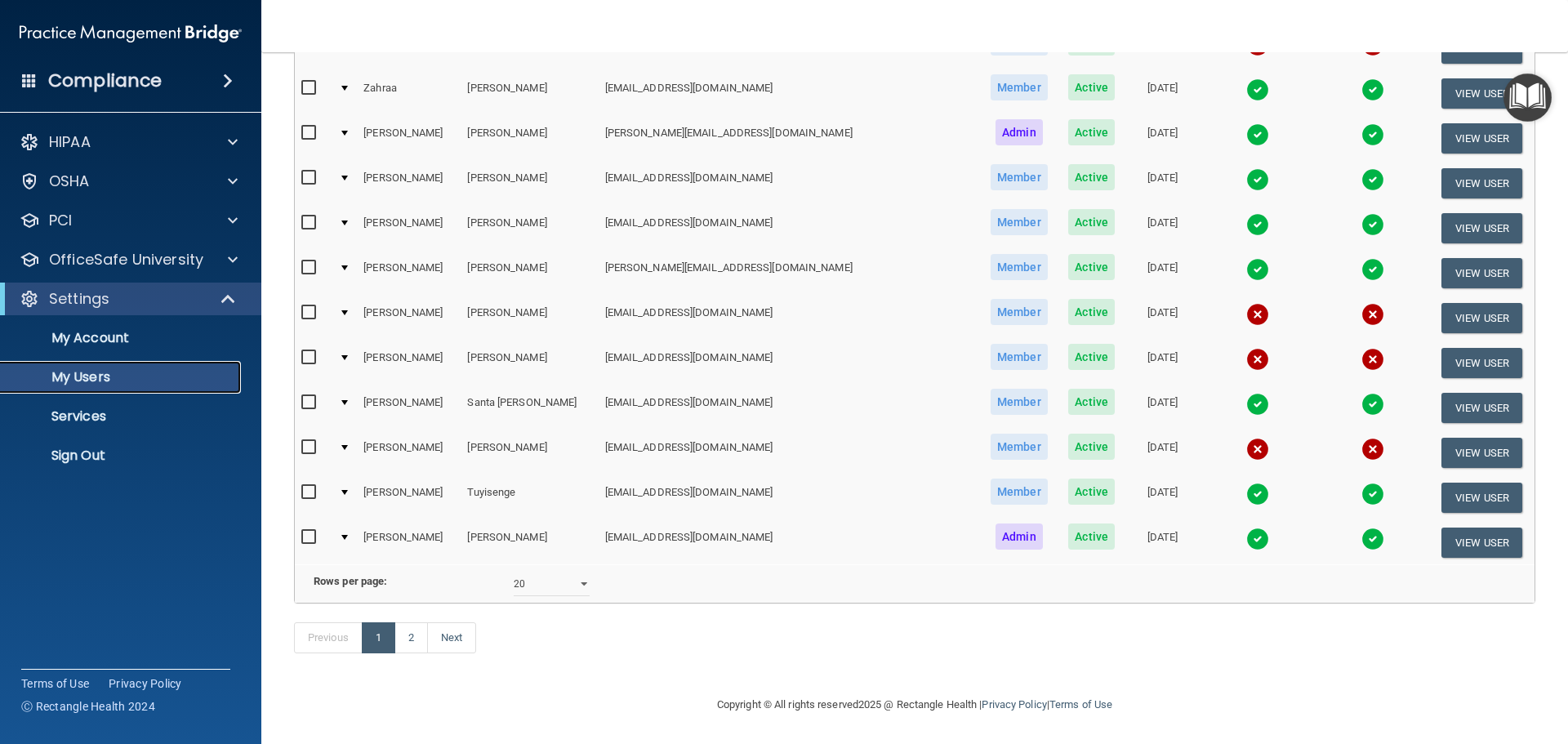
scroll to position [607, 0]
click at [404, 642] on link "2" at bounding box center [411, 637] width 34 height 31
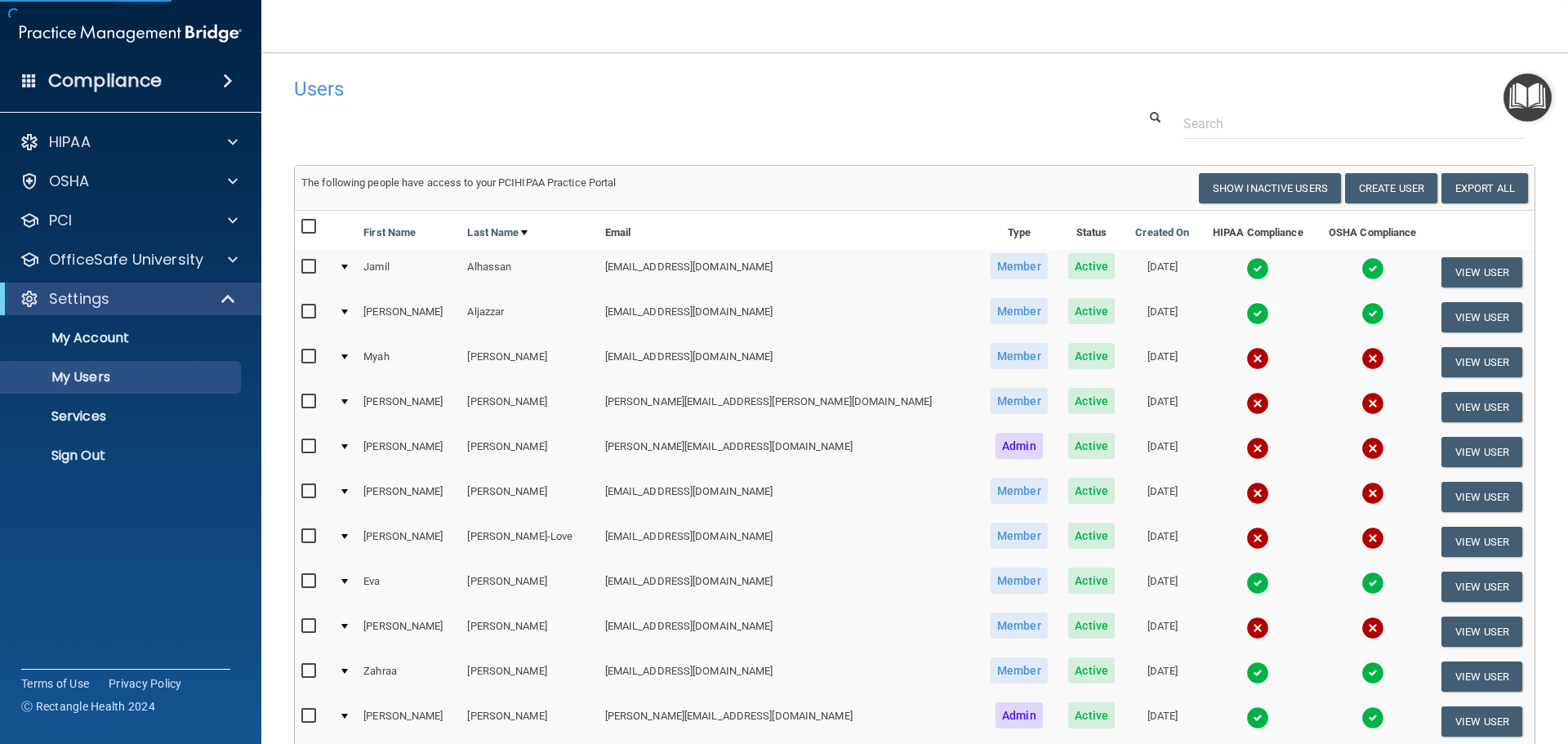
select select "20"
